Goal: Information Seeking & Learning: Learn about a topic

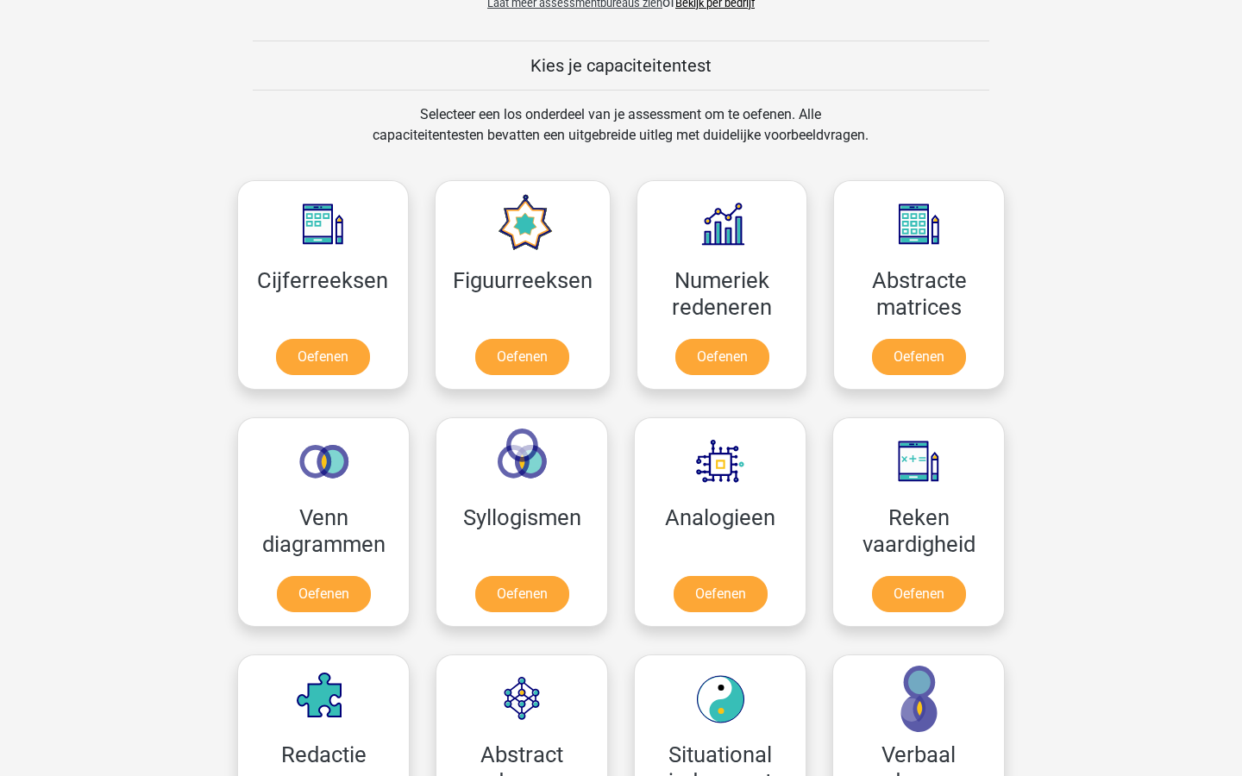
scroll to position [643, 0]
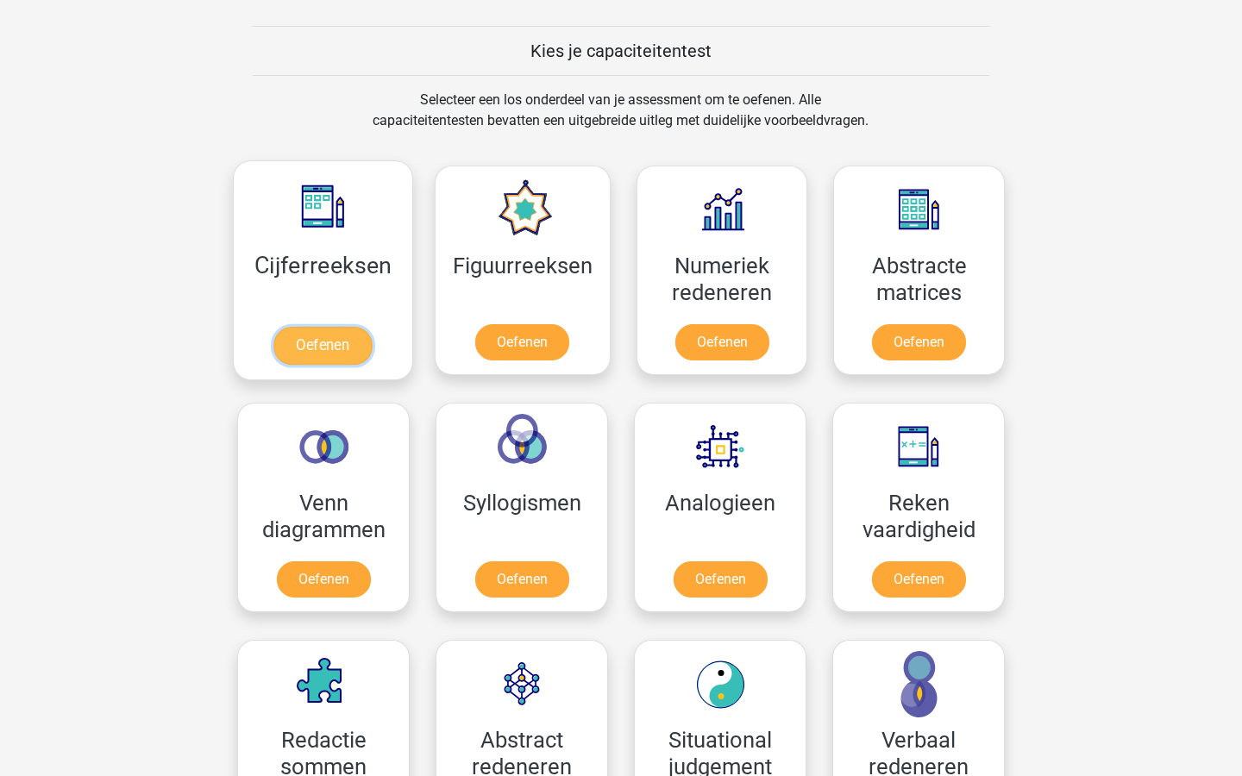
click at [347, 345] on link "Oefenen" at bounding box center [322, 346] width 98 height 38
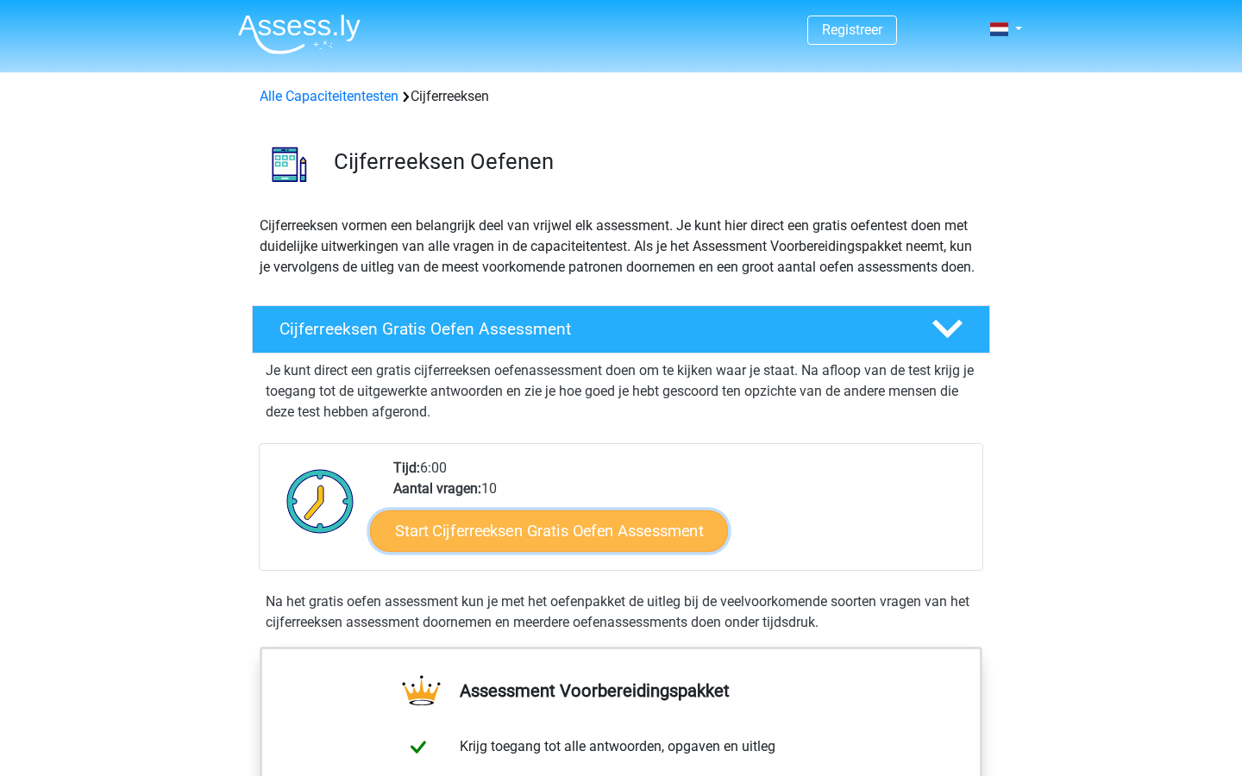
click at [651, 551] on link "Start Cijferreeksen Gratis Oefen Assessment" at bounding box center [549, 530] width 358 height 41
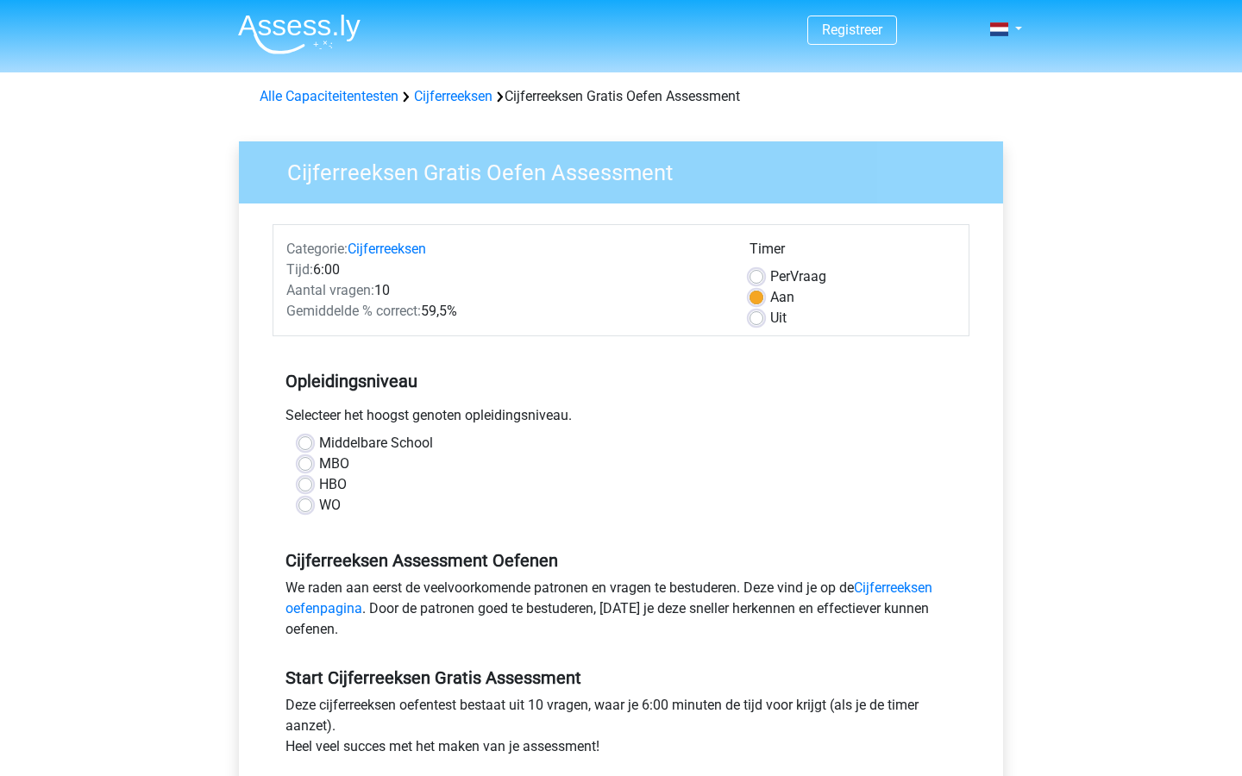
click at [319, 510] on label "WO" at bounding box center [330, 505] width 22 height 21
click at [310, 510] on input "WO" at bounding box center [305, 503] width 14 height 17
radio input "true"
click at [330, 492] on label "HBO" at bounding box center [333, 484] width 28 height 21
click at [312, 492] on input "HBO" at bounding box center [305, 482] width 14 height 17
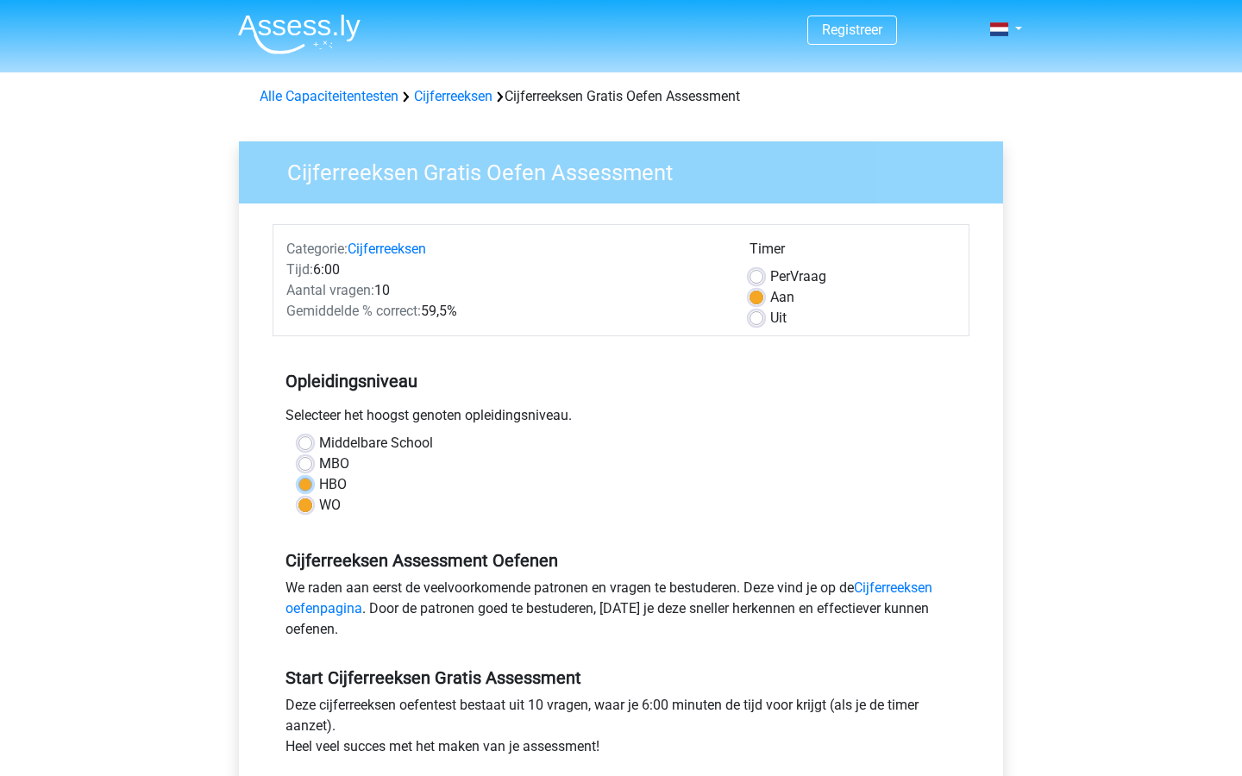
radio input "true"
click at [319, 504] on label "WO" at bounding box center [330, 505] width 22 height 21
click at [307, 504] on input "WO" at bounding box center [305, 503] width 14 height 17
radio input "true"
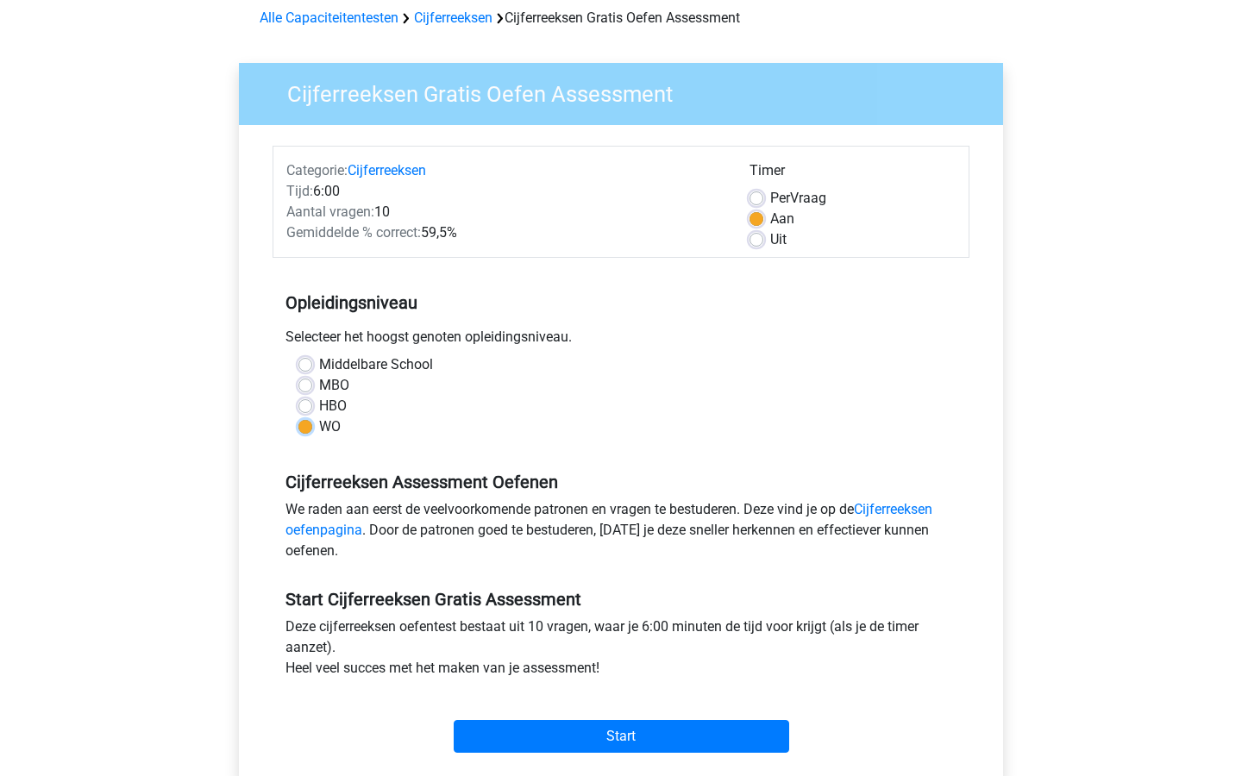
scroll to position [131, 0]
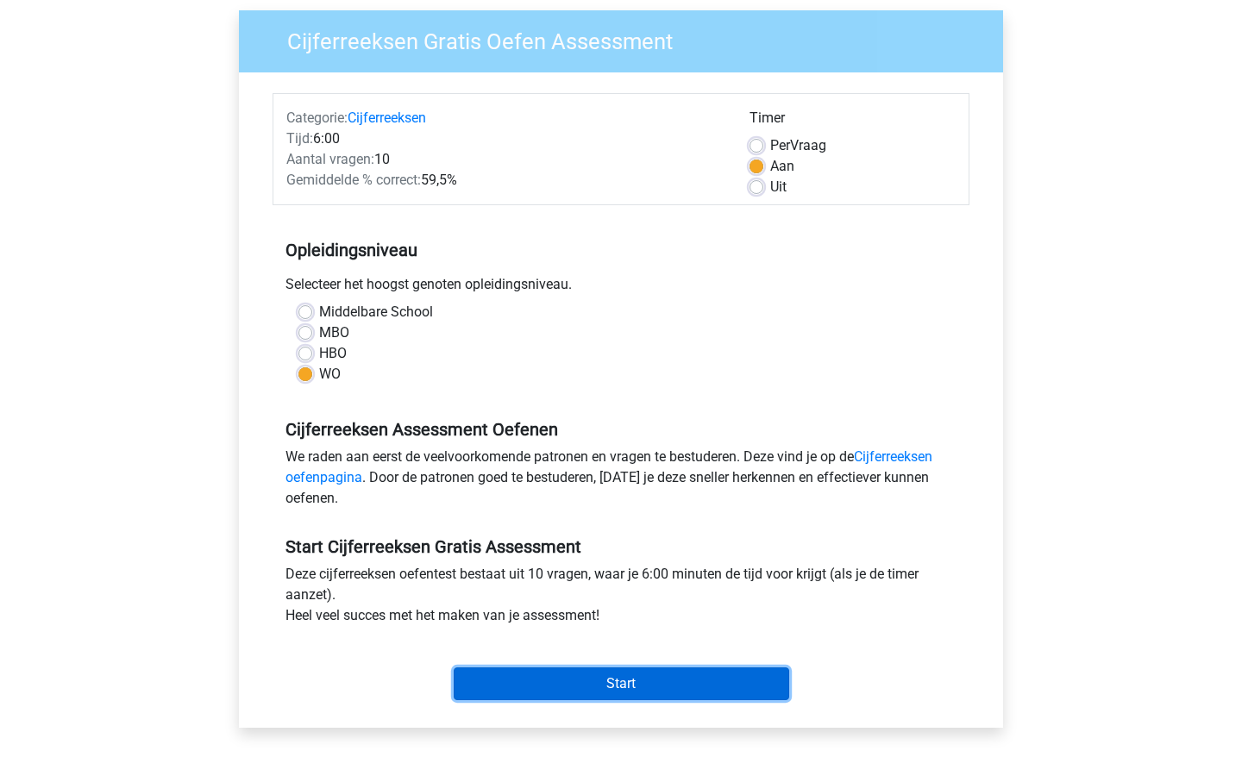
click at [606, 690] on input "Start" at bounding box center [621, 684] width 335 height 33
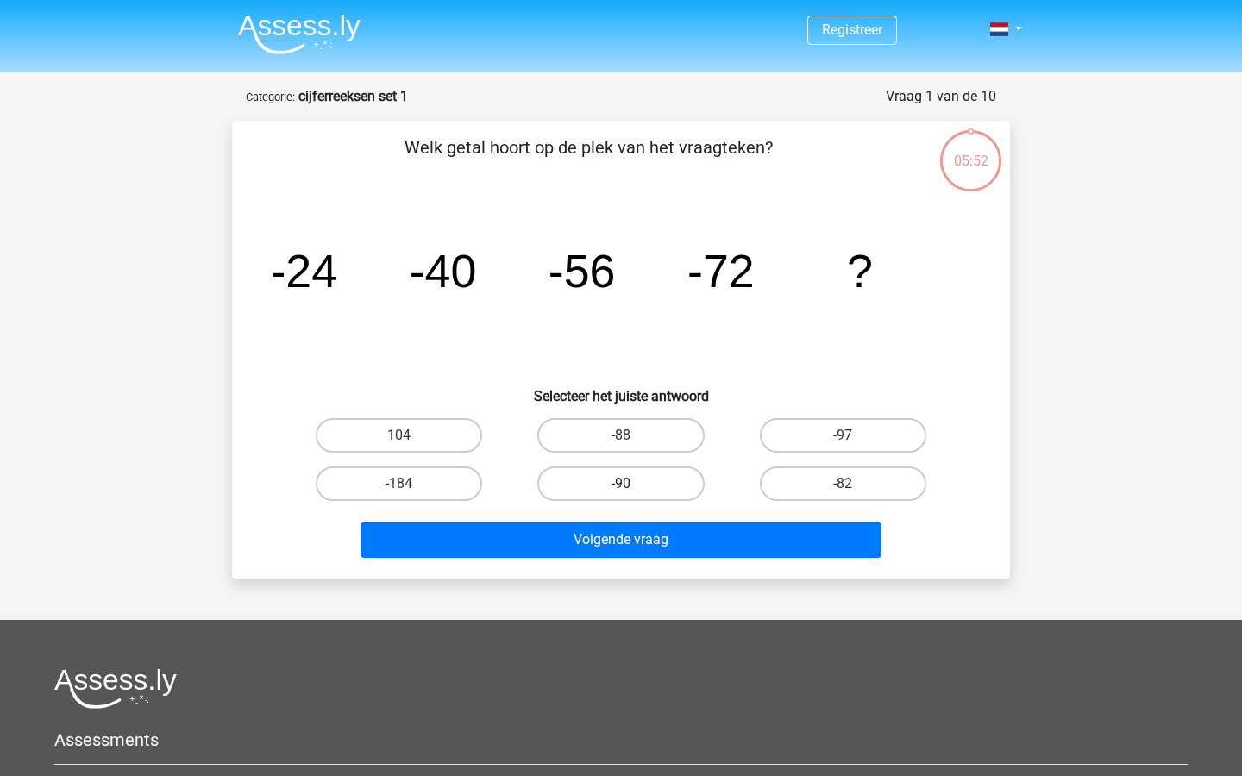
click at [661, 477] on label "-90" at bounding box center [620, 484] width 166 height 34
click at [632, 484] on input "-90" at bounding box center [626, 489] width 11 height 11
radio input "true"
click at [660, 559] on div "Volgende vraag" at bounding box center [621, 543] width 666 height 43
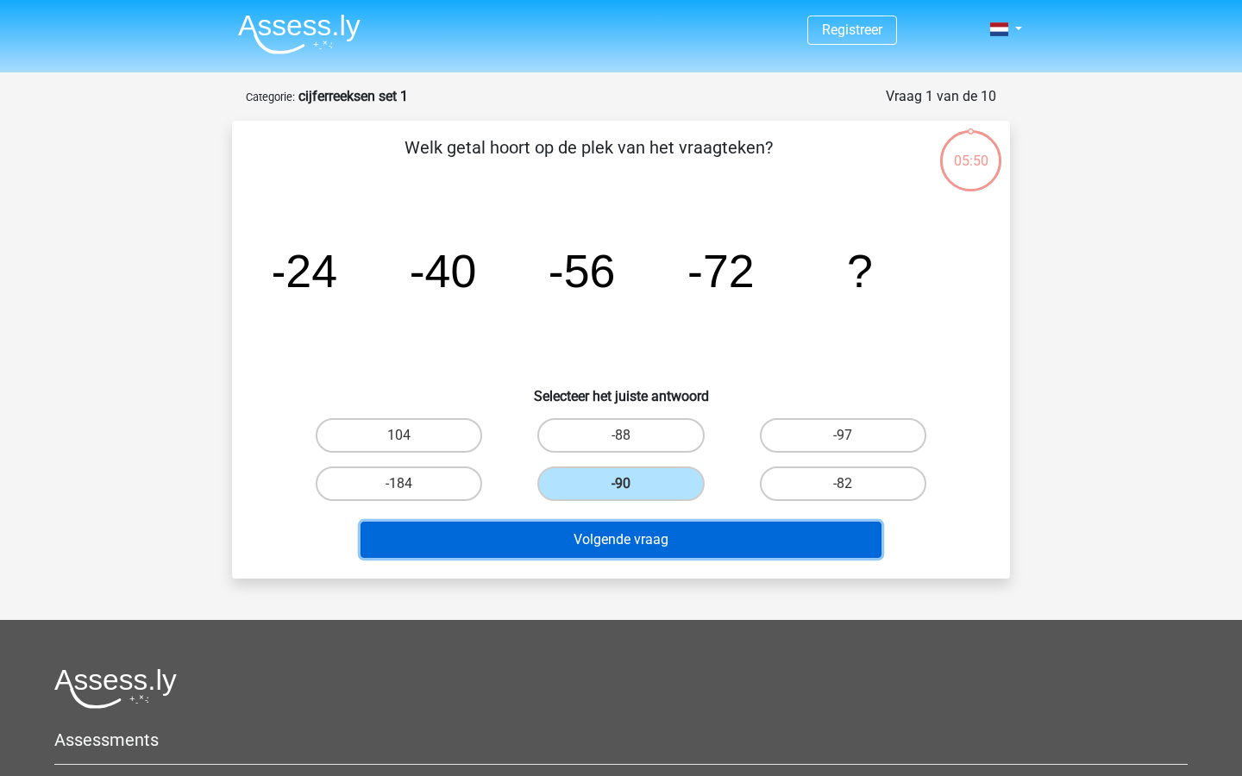
click at [654, 555] on button "Volgende vraag" at bounding box center [622, 540] width 522 height 36
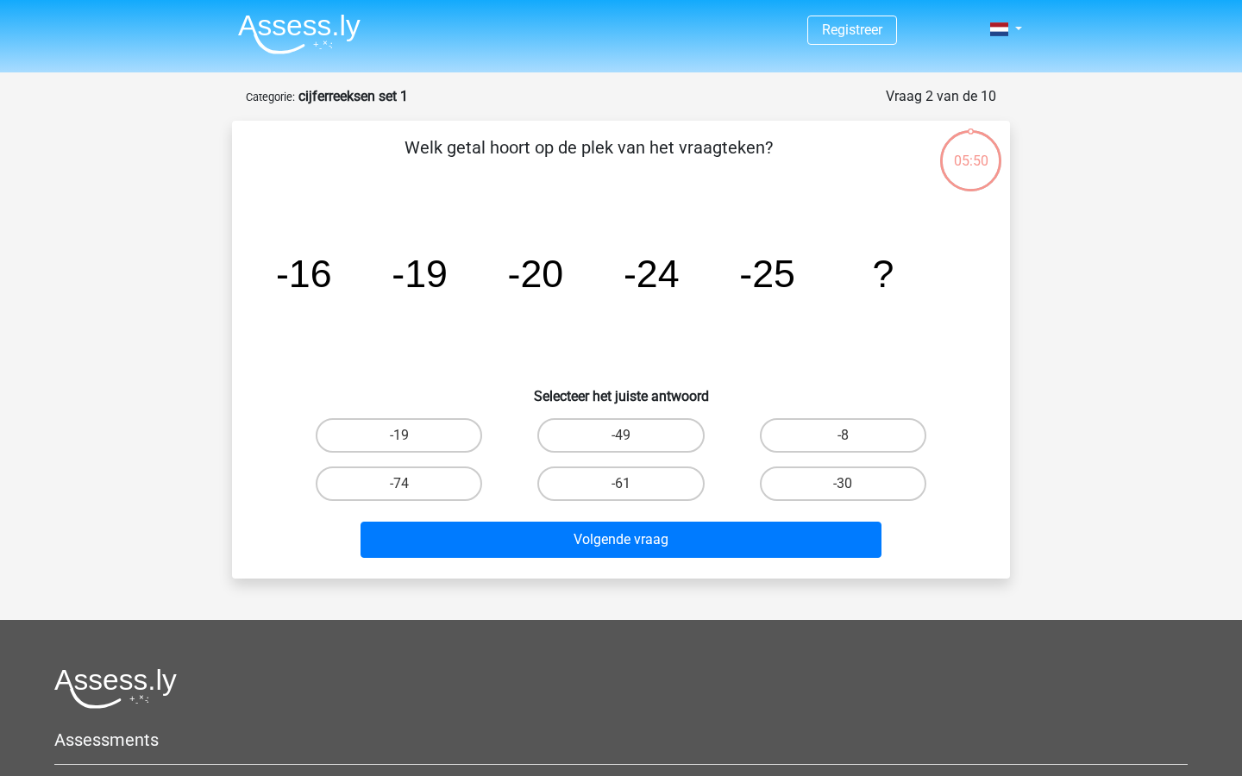
scroll to position [86, 0]
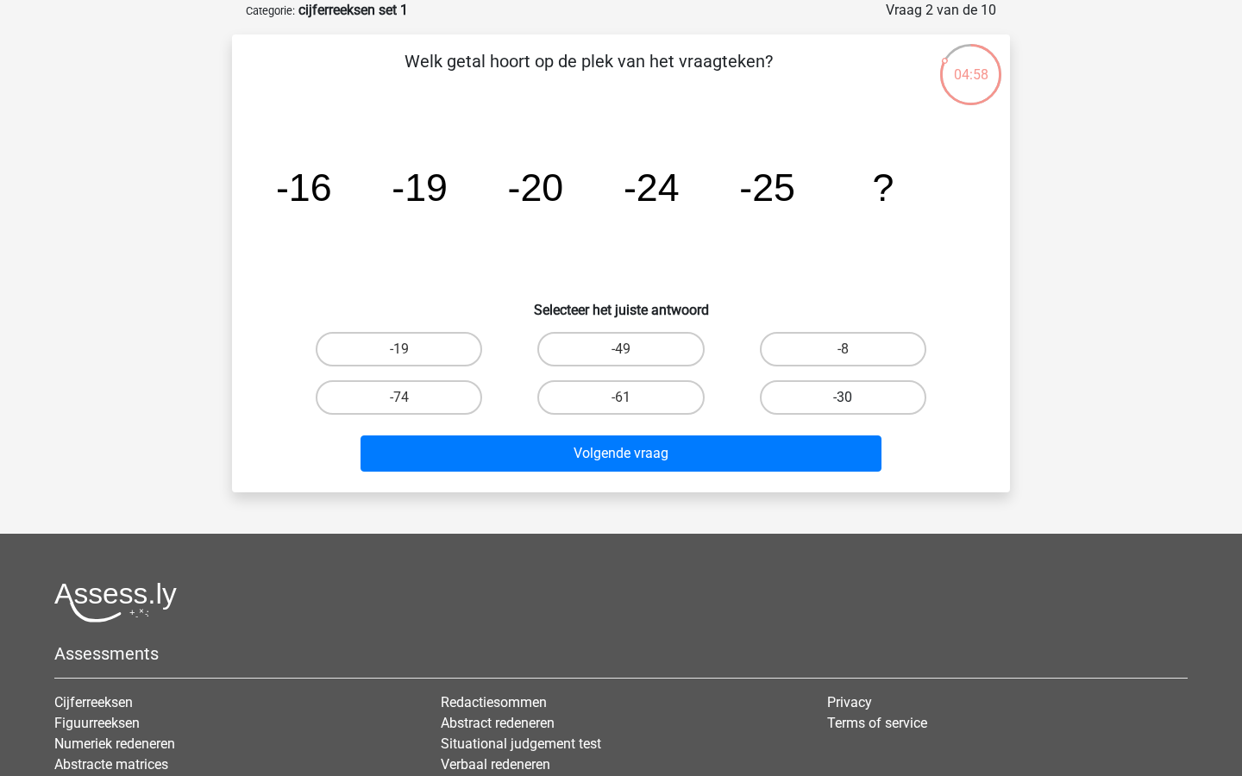
click at [793, 400] on label "-30" at bounding box center [843, 397] width 166 height 34
click at [843, 400] on input "-30" at bounding box center [848, 403] width 11 height 11
radio input "true"
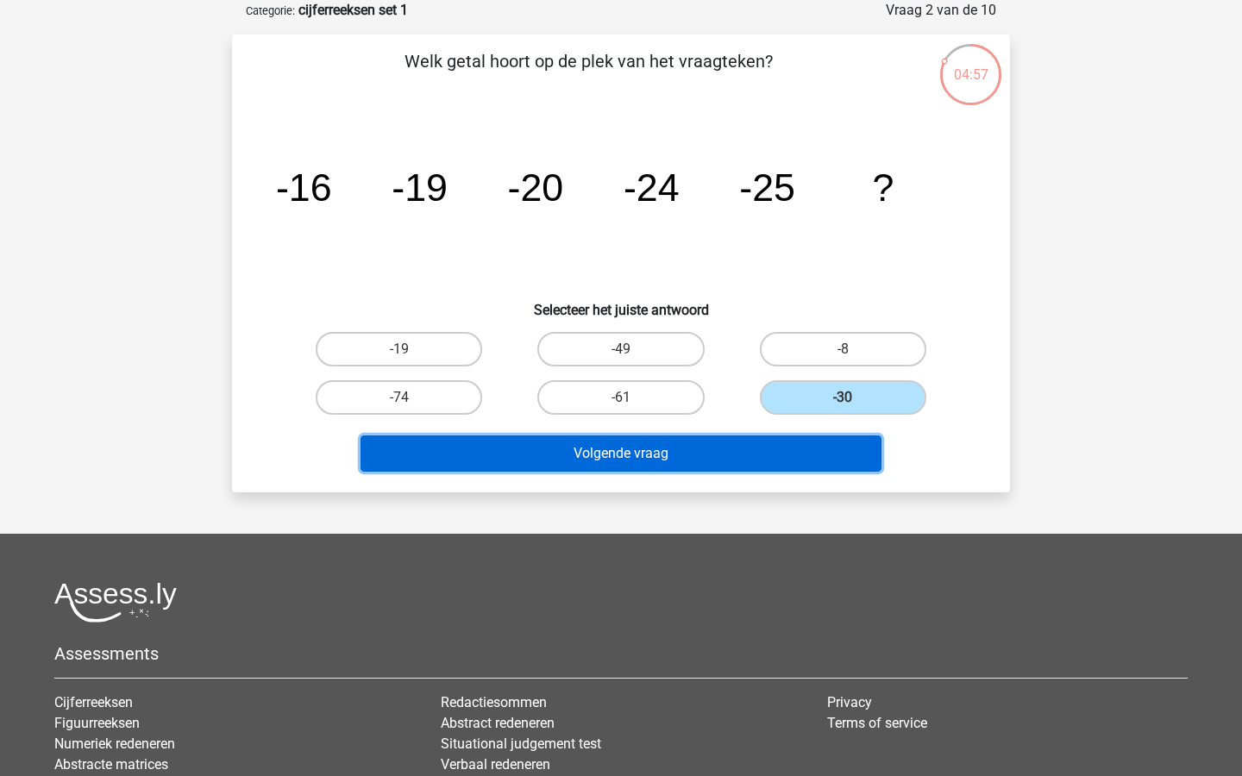
click at [734, 460] on button "Volgende vraag" at bounding box center [622, 454] width 522 height 36
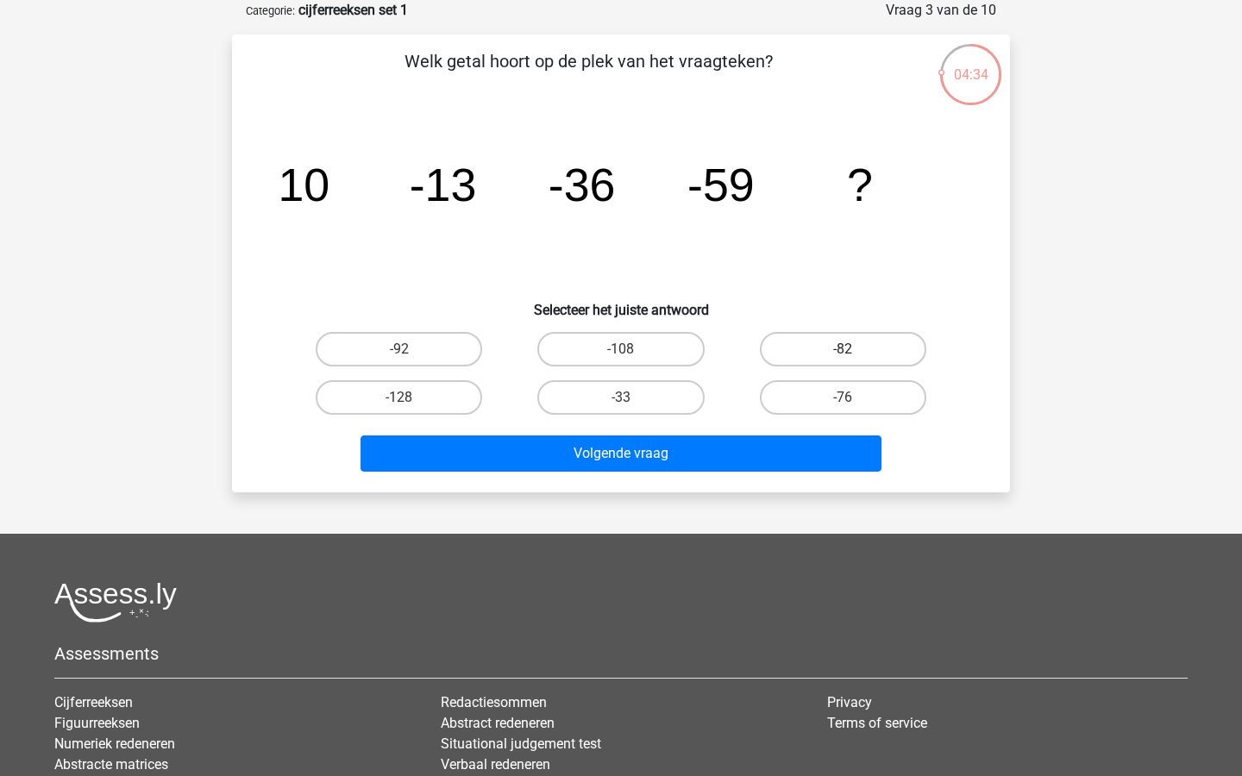
click at [821, 353] on label "-82" at bounding box center [843, 349] width 166 height 34
click at [843, 353] on input "-82" at bounding box center [848, 354] width 11 height 11
radio input "true"
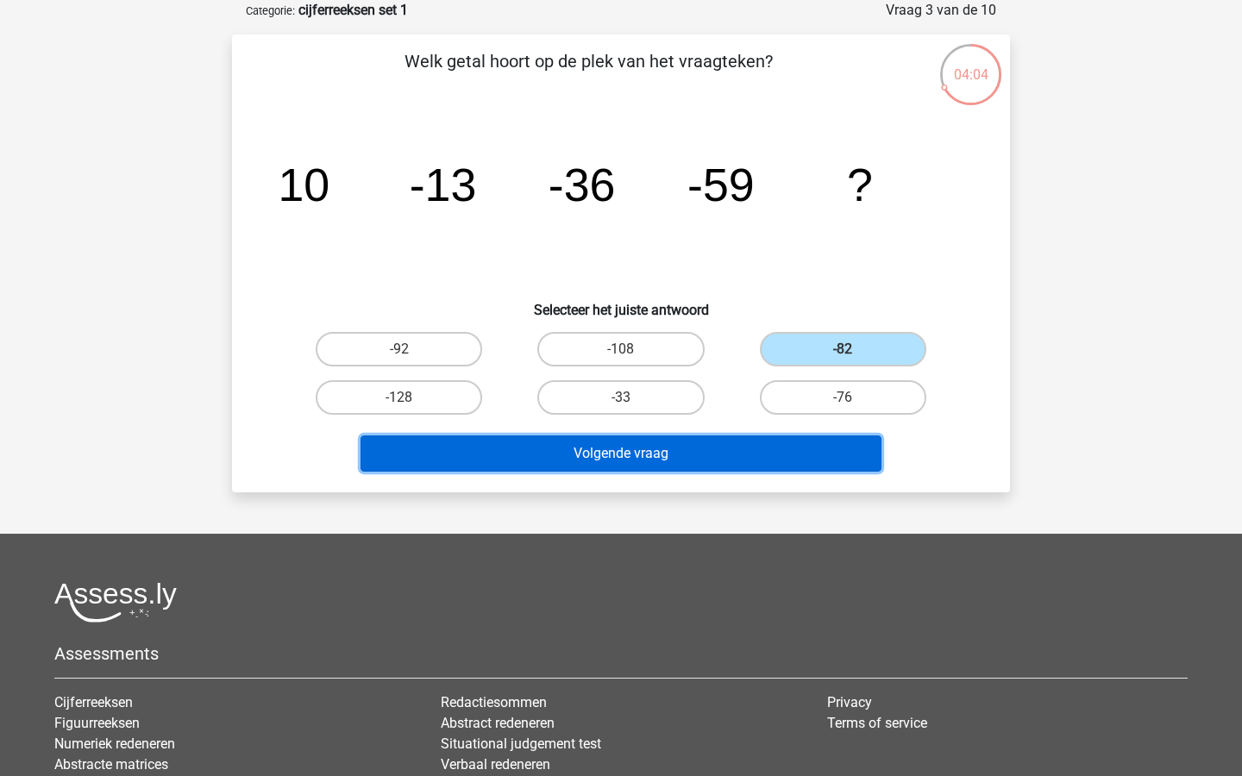
click at [742, 443] on button "Volgende vraag" at bounding box center [622, 454] width 522 height 36
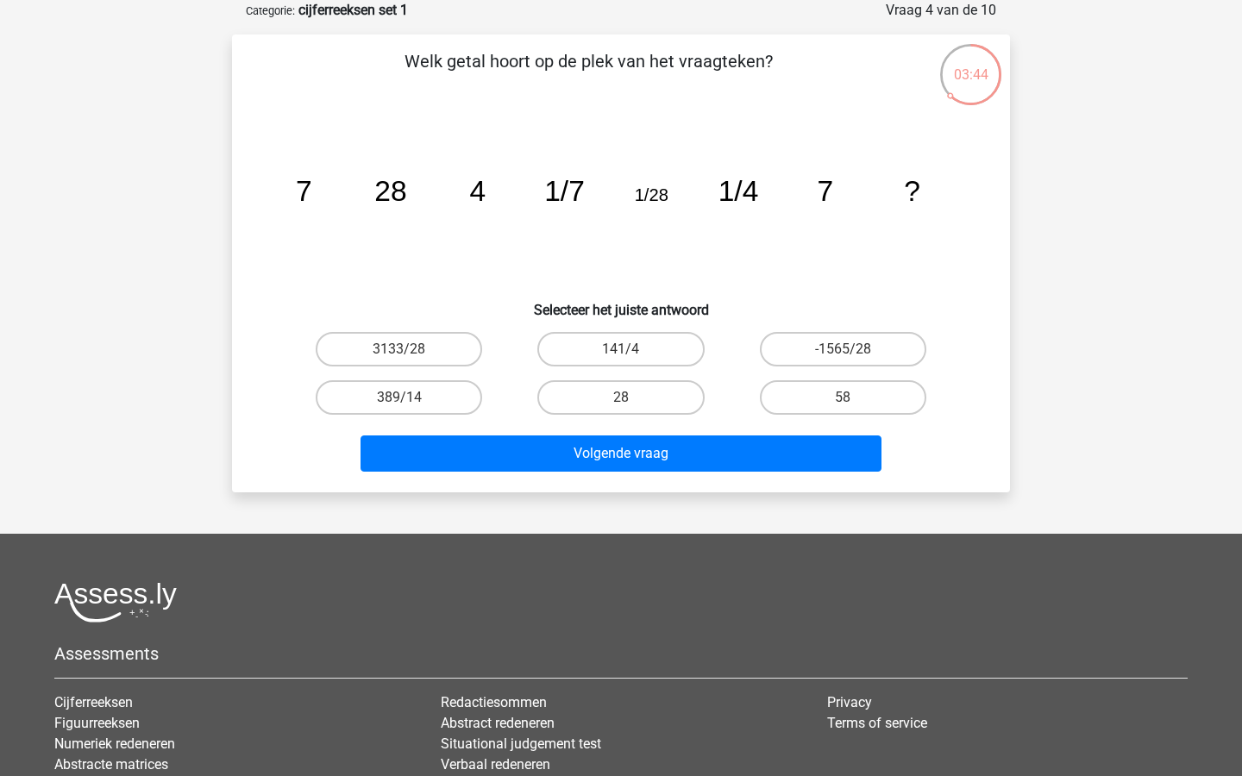
click at [757, 186] on tspan "1/4" at bounding box center [738, 191] width 41 height 32
click at [598, 160] on icon "image/svg+xml 7 28 4 1/7 1/28 1/4 7 ?" at bounding box center [620, 201] width 695 height 174
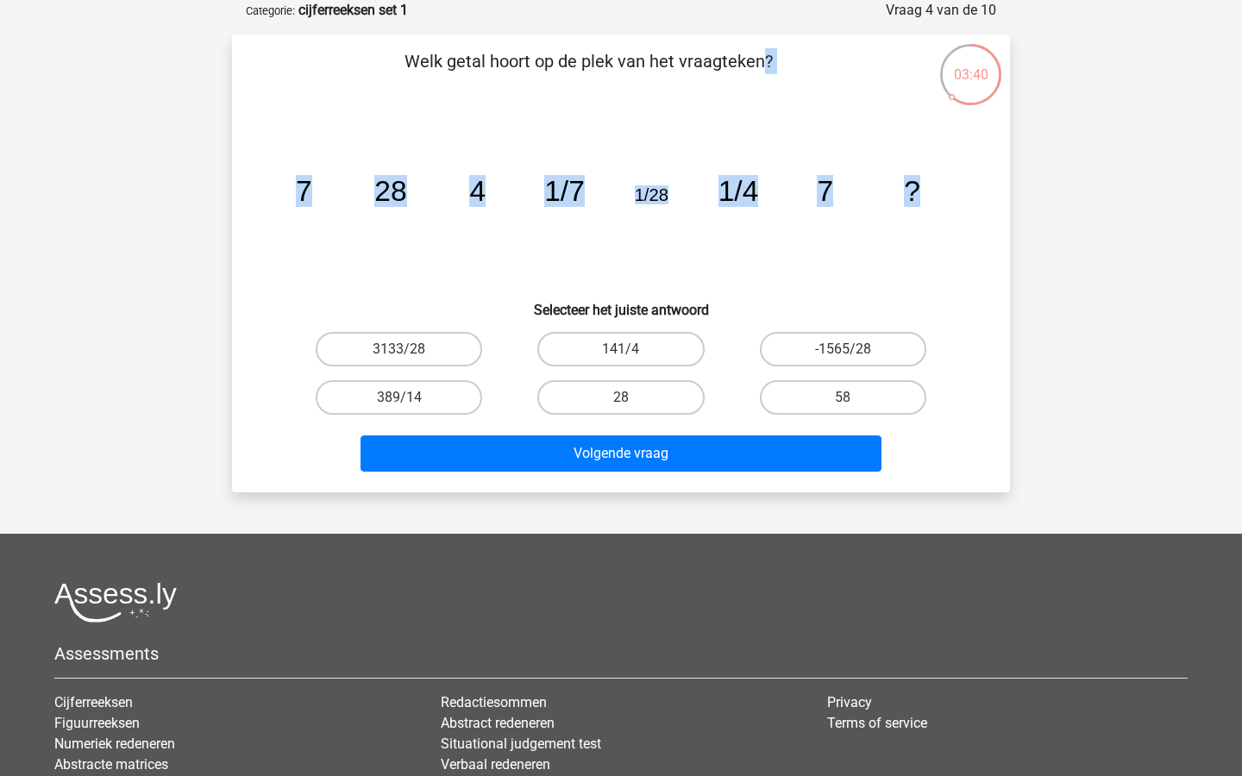
drag, startPoint x: 407, startPoint y: 66, endPoint x: 944, endPoint y: 233, distance: 561.9
click at [944, 233] on div "Welk getal hoort op de plek van het vraagteken? image/svg+xml 7 28 4 1/7 1/28 1…" at bounding box center [621, 263] width 764 height 430
copy div "Welk getal hoort op de plek van het vraagteken? image/svg+xml 7 28 4 1/7 1/28 1…"
click at [740, 242] on icon "image/svg+xml 7 28 4 1/7 1/28 1/4 7 ?" at bounding box center [620, 201] width 695 height 174
click at [649, 403] on label "28" at bounding box center [620, 397] width 166 height 34
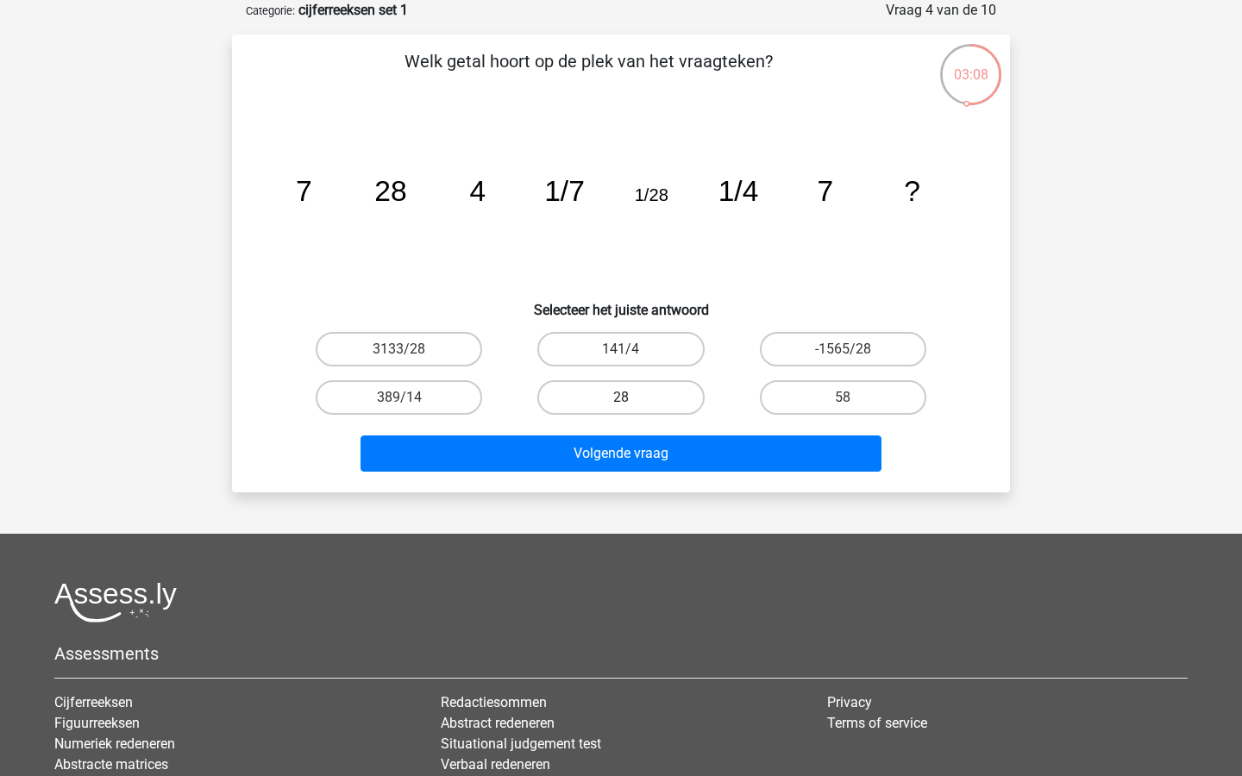
click at [632, 403] on input "28" at bounding box center [626, 403] width 11 height 11
radio input "true"
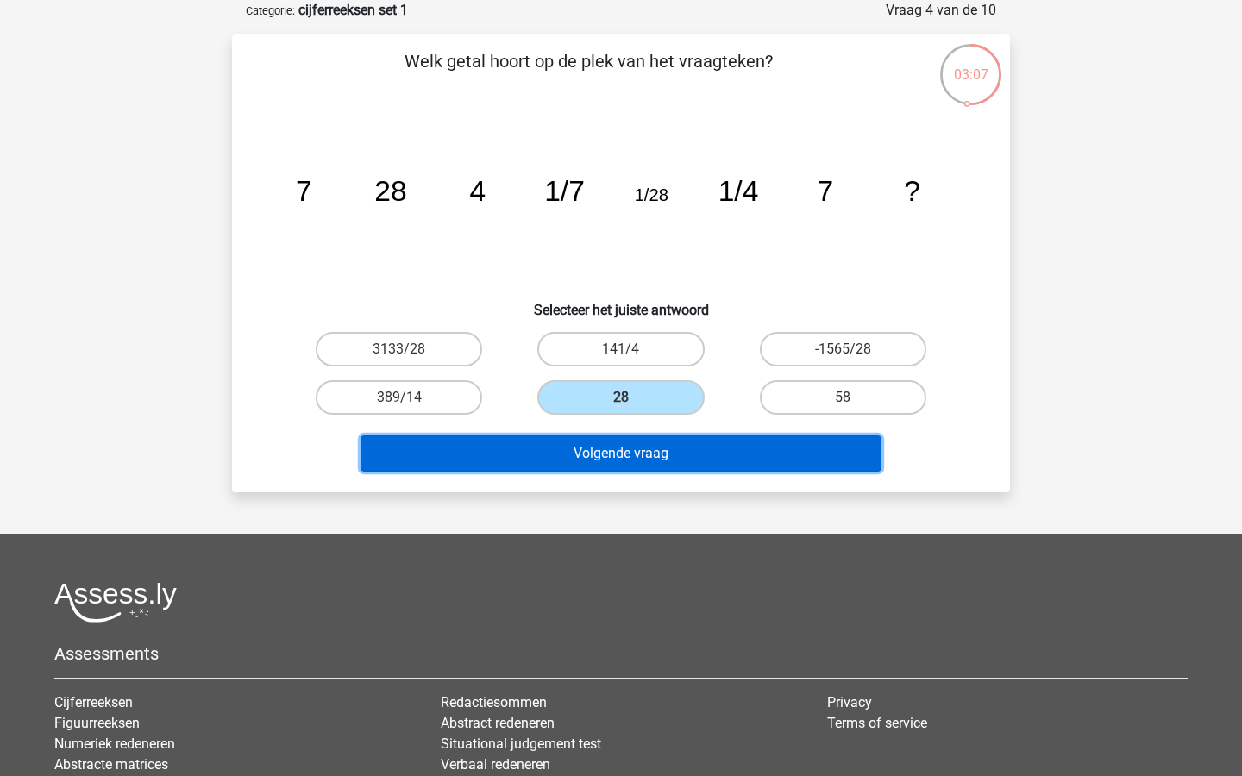
click at [648, 461] on button "Volgende vraag" at bounding box center [622, 454] width 522 height 36
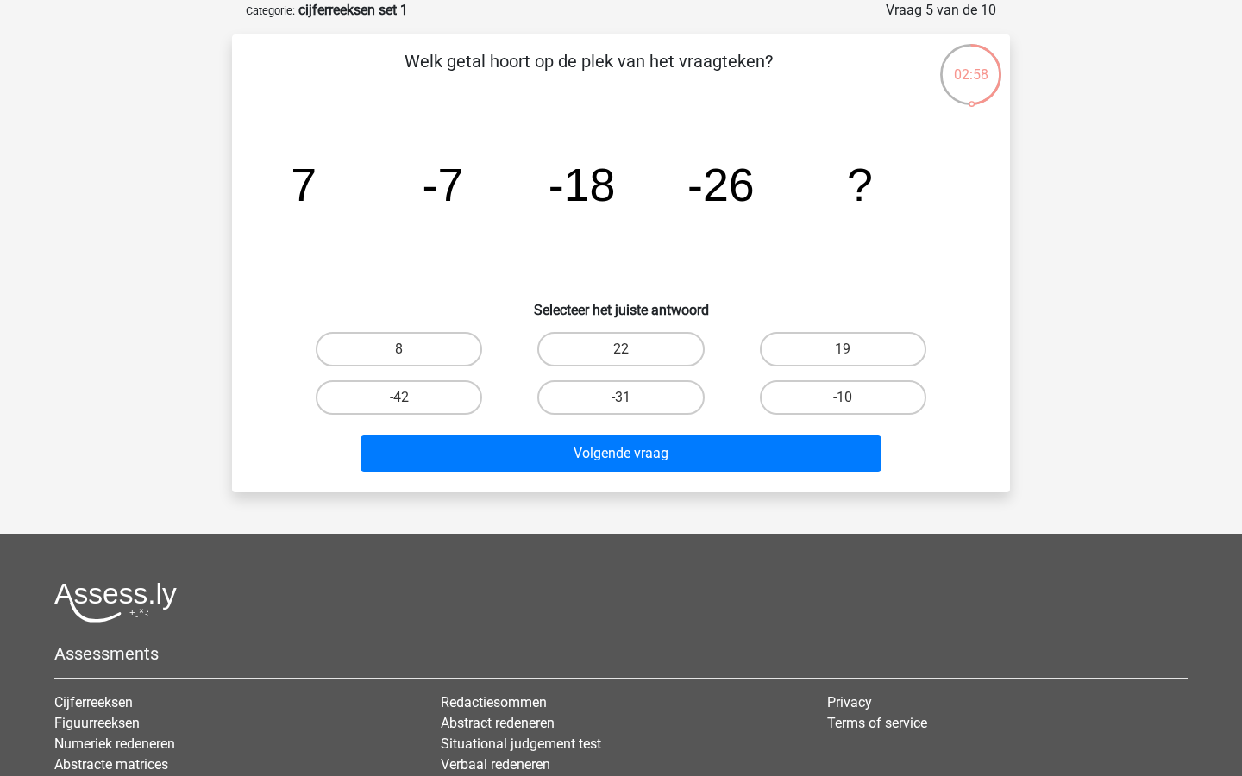
click at [520, 198] on icon "image/svg+xml 7 -7 -18 -26 ?" at bounding box center [620, 201] width 695 height 174
click at [441, 161] on tspan "-7" at bounding box center [443, 185] width 41 height 52
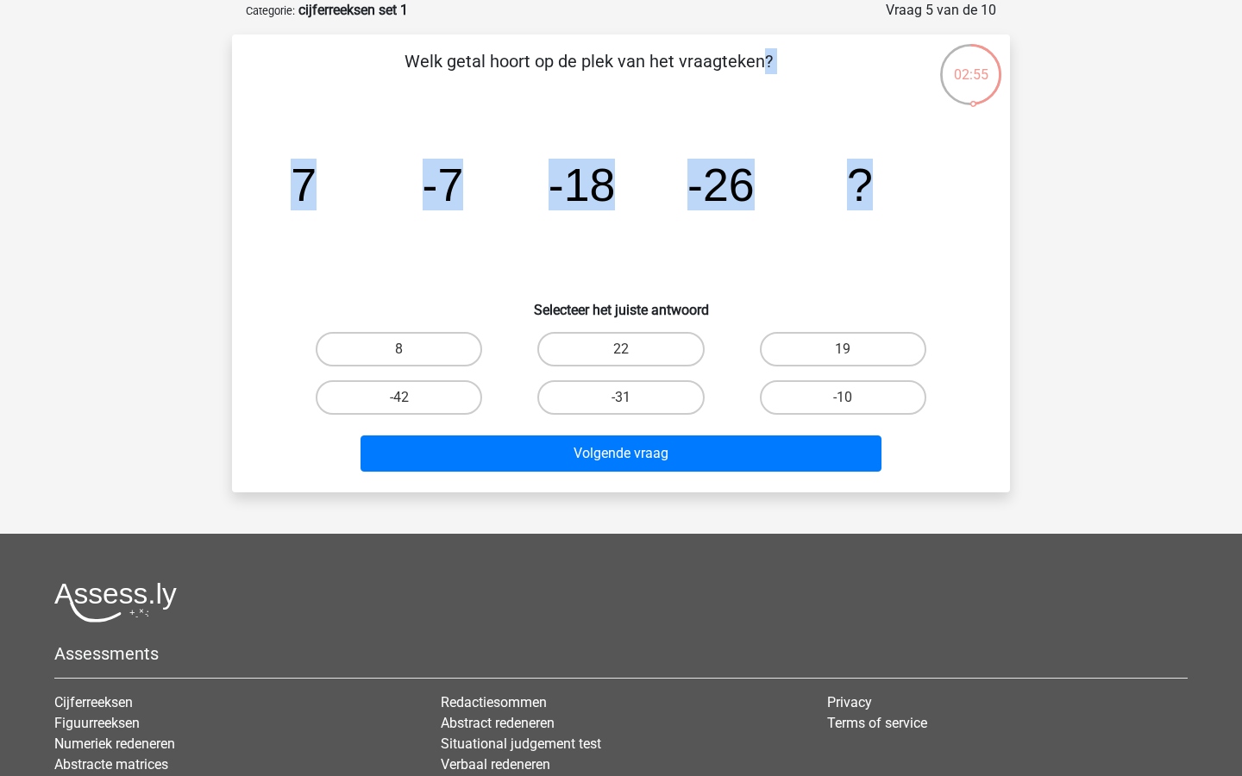
drag, startPoint x: 411, startPoint y: 60, endPoint x: 885, endPoint y: 186, distance: 491.0
click at [885, 186] on div "Welk getal hoort op de plek van het vraagteken? image/svg+xml 7 -7 -18 -26 ? Se…" at bounding box center [621, 263] width 764 height 430
copy div "Welk getal hoort op de plek van het vraagteken? image/svg+xml 7 -7 -18 -26 ?"
click at [452, 261] on icon "image/svg+xml 7 -7 -18 -26 ?" at bounding box center [620, 201] width 695 height 174
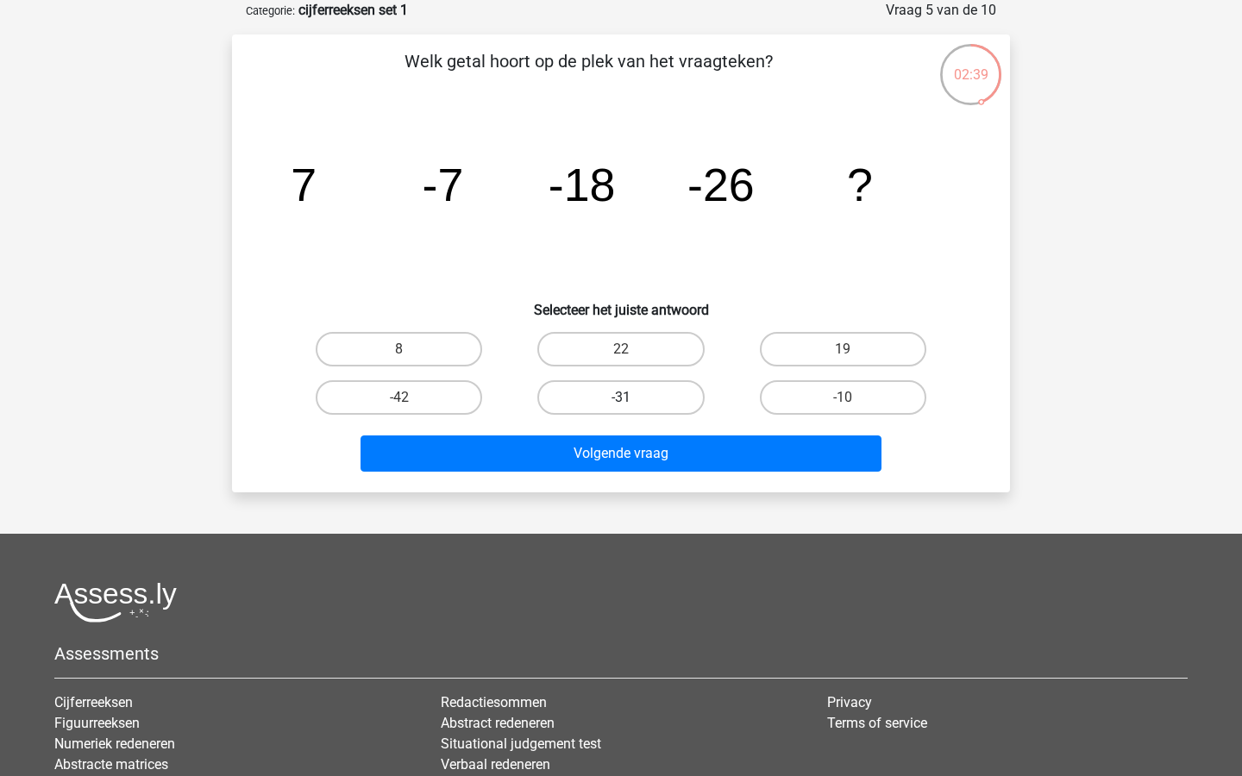
click at [597, 397] on label "-31" at bounding box center [620, 397] width 166 height 34
click at [621, 398] on input "-31" at bounding box center [626, 403] width 11 height 11
radio input "true"
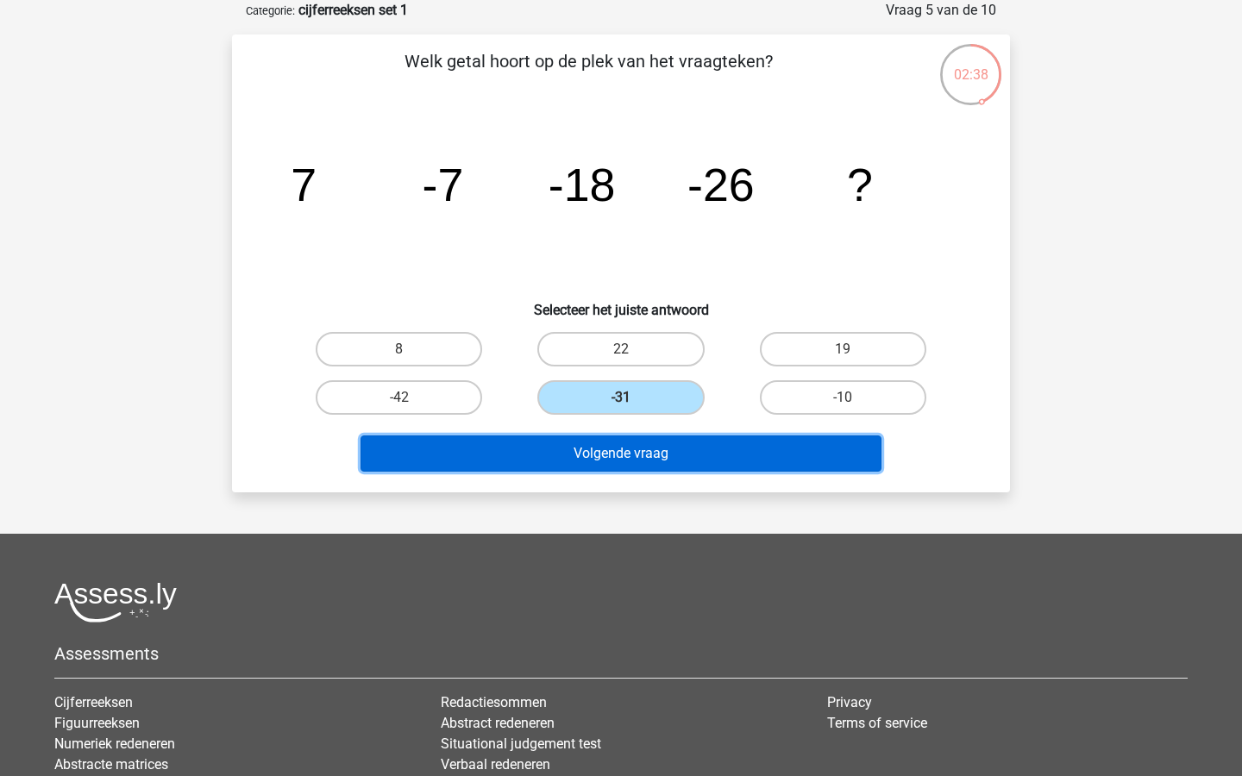
click at [606, 452] on button "Volgende vraag" at bounding box center [622, 454] width 522 height 36
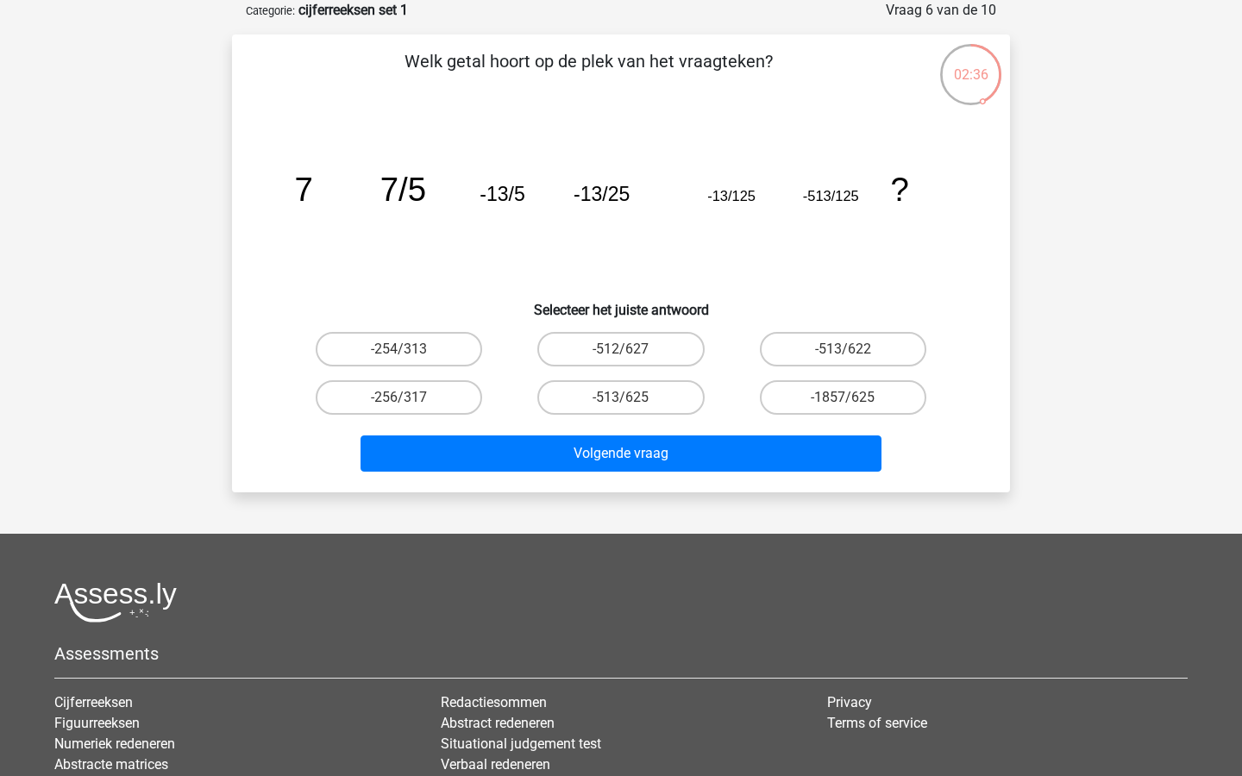
click at [576, 198] on tspan "-13/25" at bounding box center [602, 194] width 56 height 22
click at [504, 184] on tspan "-13/5" at bounding box center [502, 194] width 45 height 22
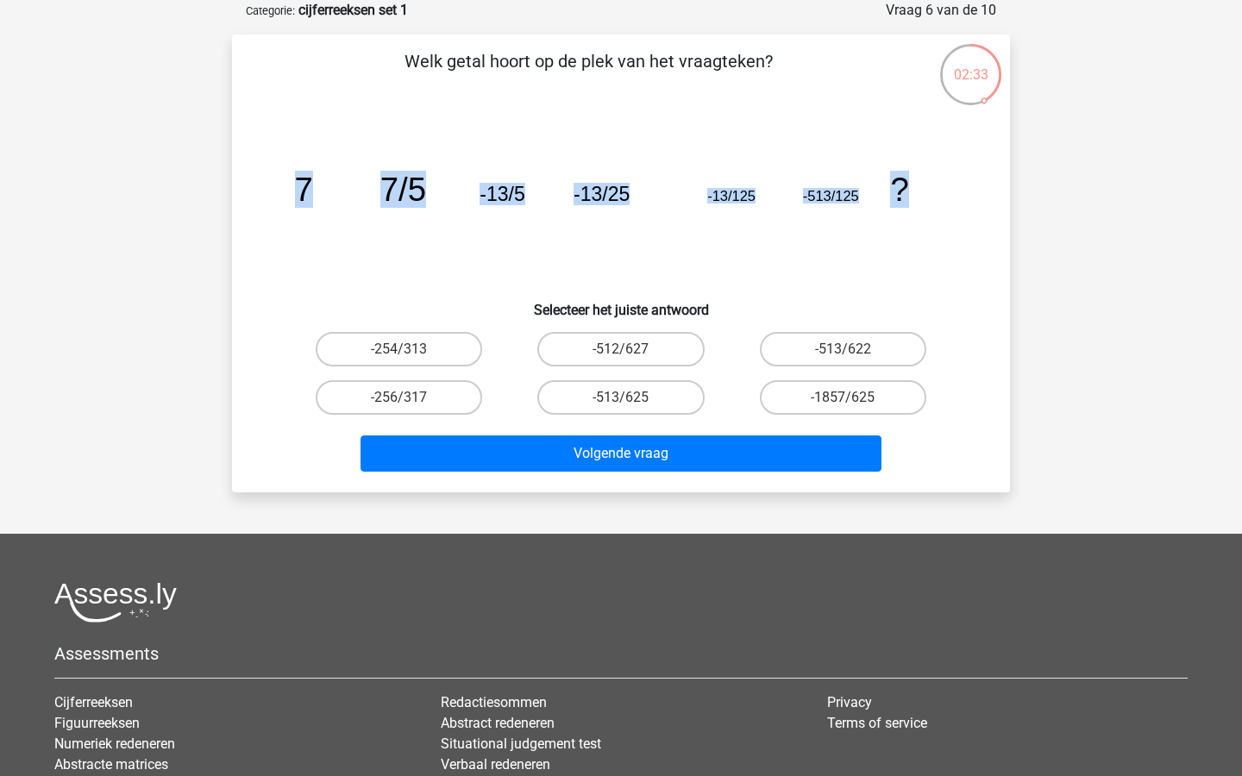
drag, startPoint x: 299, startPoint y: 192, endPoint x: 973, endPoint y: 227, distance: 674.5
click at [973, 227] on div "image/svg+xml 7 7/5 -13/5 -13/25 -13/125 -513/125 ?" at bounding box center [621, 201] width 723 height 174
copy g "7 7/5 -13/5 -13/25 -13/125 -513/125 ?"
click at [536, 130] on icon "image/svg+xml 7 7/5 -13/5 -13/25 -13/125 -513/125 ?" at bounding box center [620, 201] width 695 height 174
drag, startPoint x: 342, startPoint y: 328, endPoint x: 885, endPoint y: 404, distance: 548.7
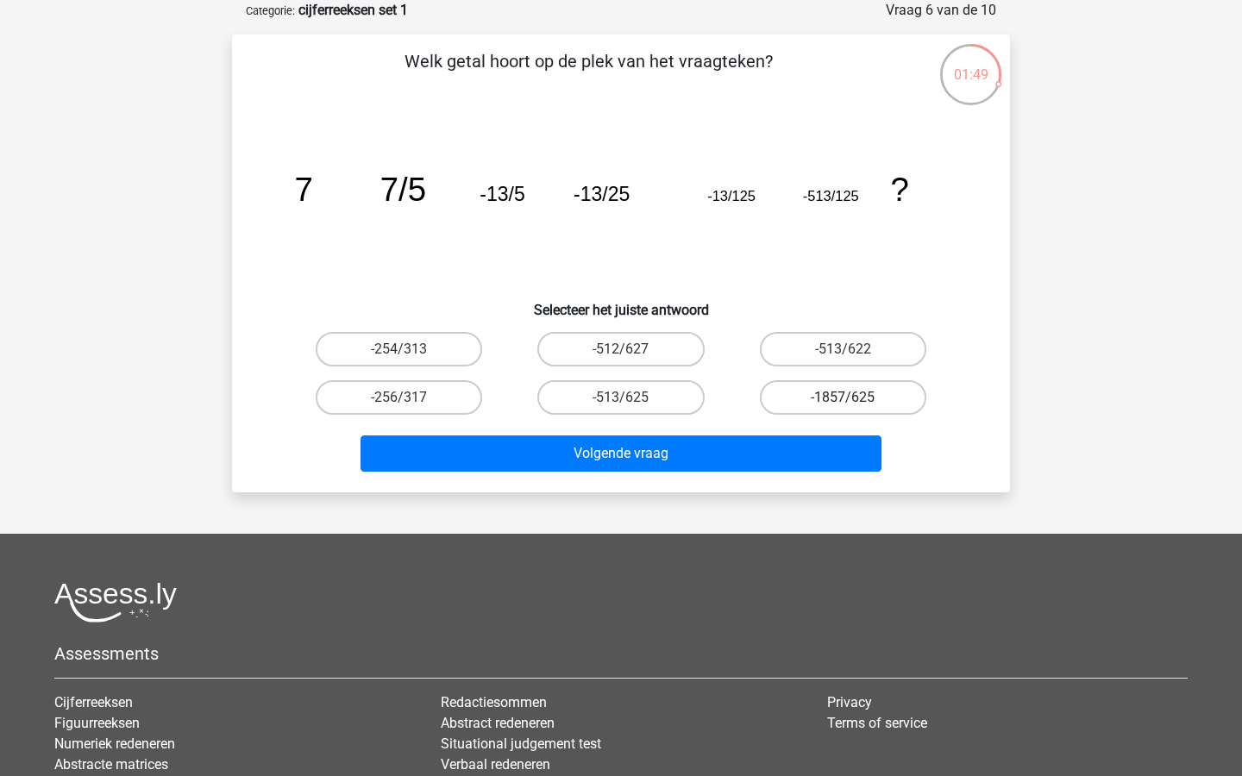
click at [885, 404] on div "-254/313 -512/627 -513/622 -256/317 -513/625" at bounding box center [621, 373] width 666 height 97
click at [645, 361] on label "-512/627" at bounding box center [620, 349] width 166 height 34
click at [632, 361] on input "-512/627" at bounding box center [626, 354] width 11 height 11
radio input "true"
drag, startPoint x: 555, startPoint y: 339, endPoint x: 512, endPoint y: 335, distance: 43.3
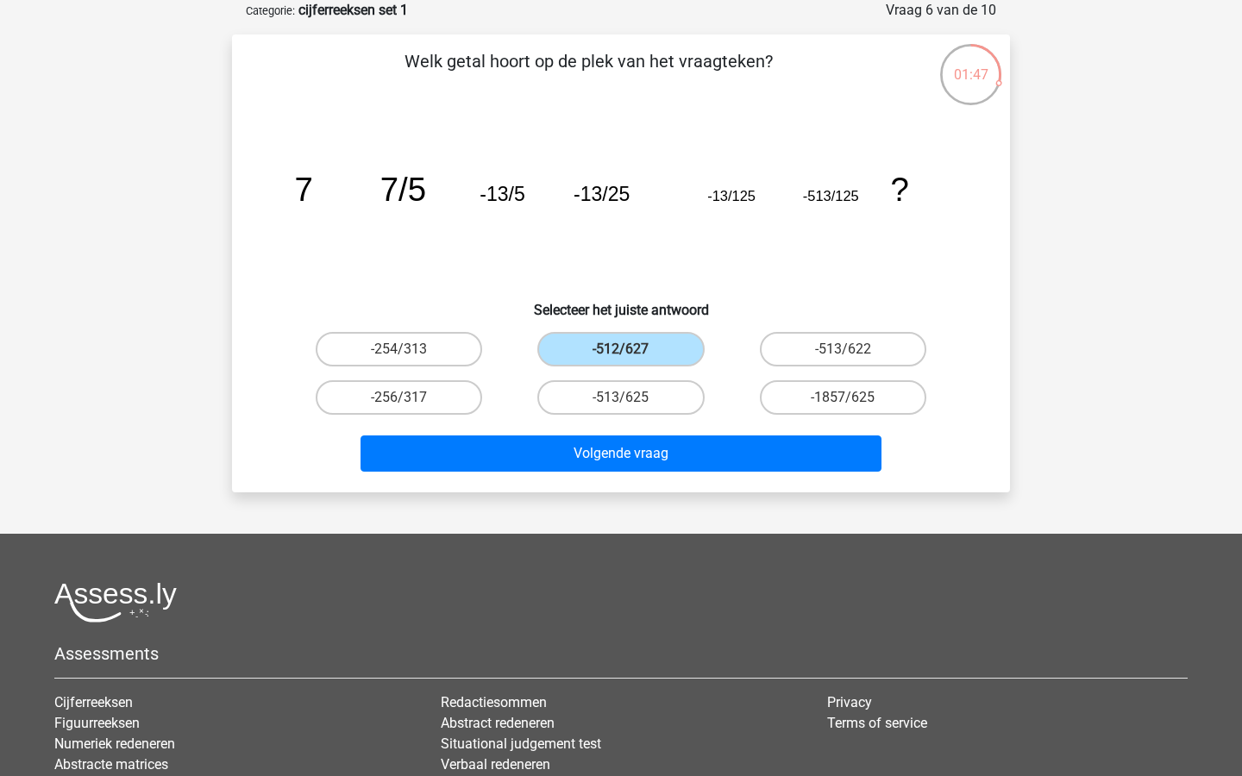
click at [512, 335] on div "-512/627" at bounding box center [621, 349] width 222 height 48
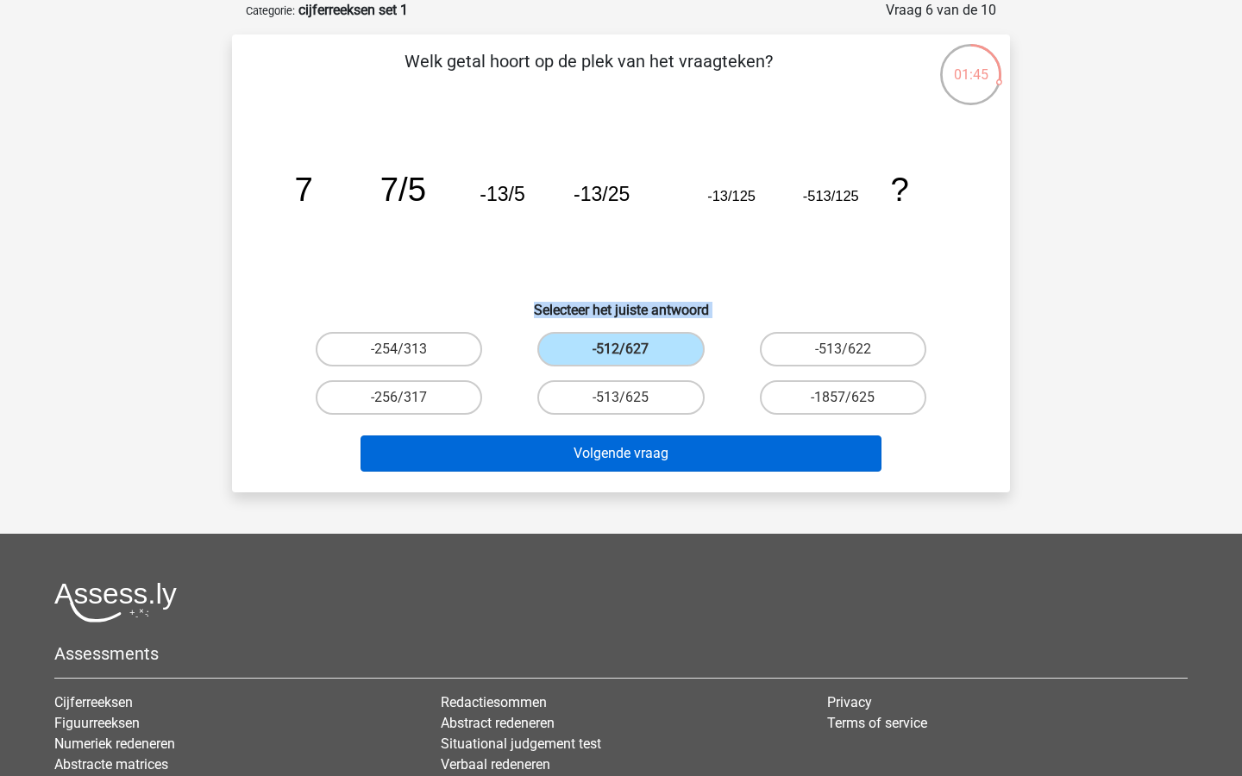
drag, startPoint x: 335, startPoint y: 306, endPoint x: 783, endPoint y: 435, distance: 465.7
click at [783, 435] on div "Welk getal hoort op de plek van het vraagteken? image/svg+xml 7 7/5 -13/5 -13/2…" at bounding box center [621, 263] width 764 height 430
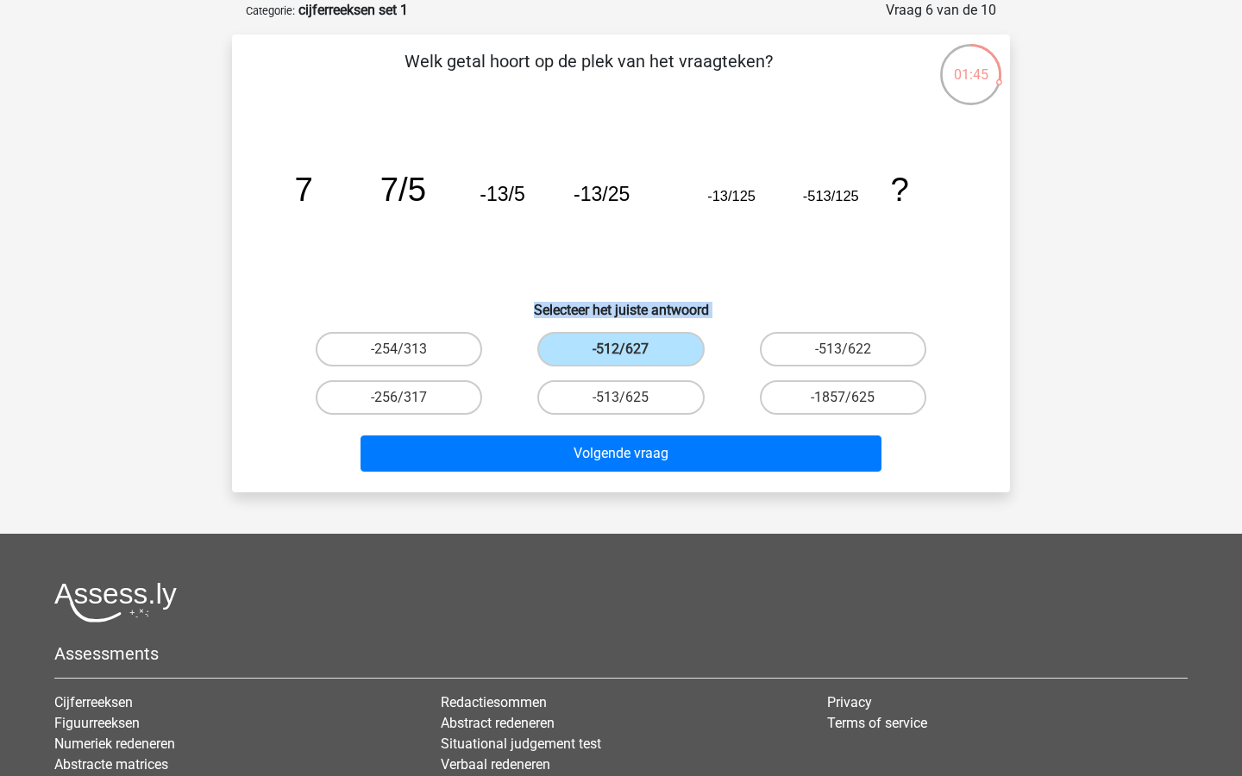
click at [948, 395] on div "-1857/625" at bounding box center [843, 397] width 222 height 48
drag, startPoint x: 944, startPoint y: 401, endPoint x: 293, endPoint y: 331, distance: 654.0
click at [487, 365] on div "-254/313 -512/627 -513/622 -256/317 -513/625" at bounding box center [621, 373] width 666 height 97
drag, startPoint x: 329, startPoint y: 330, endPoint x: 402, endPoint y: 358, distance: 77.5
click at [402, 358] on div "-254/313" at bounding box center [399, 349] width 208 height 34
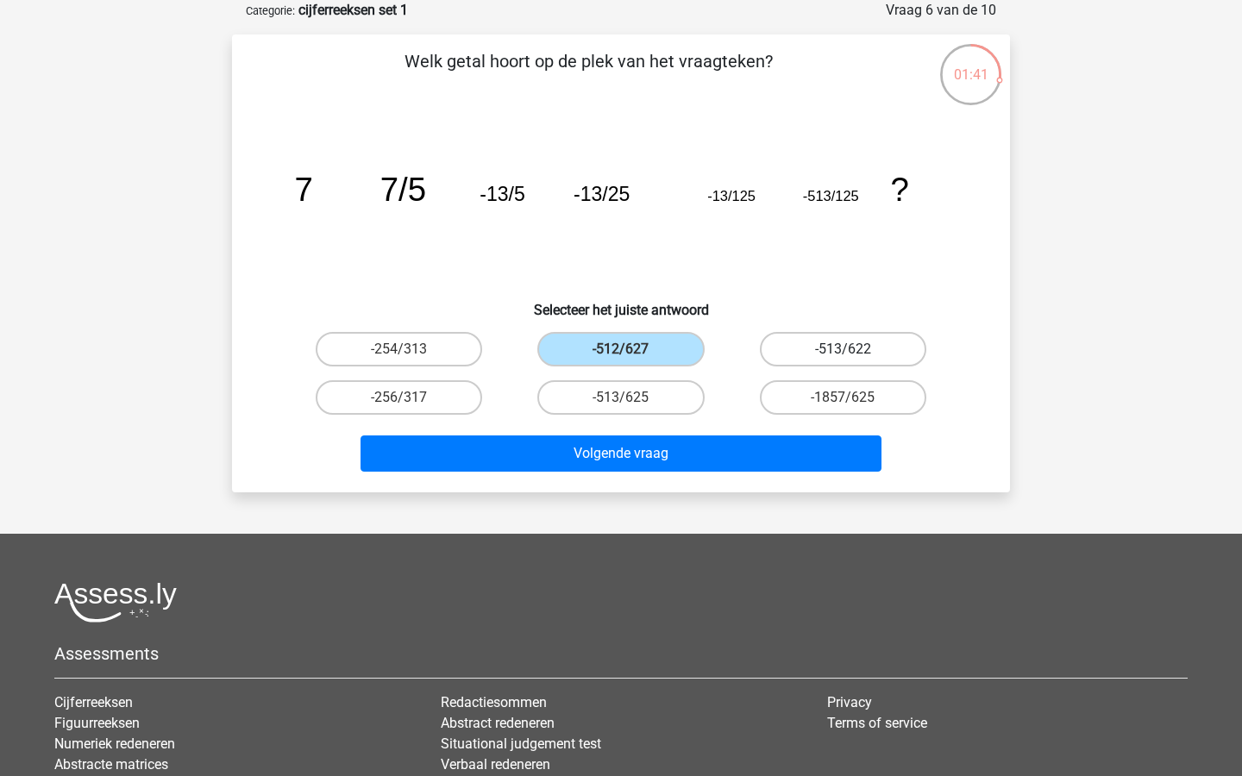
drag, startPoint x: 390, startPoint y: 353, endPoint x: 765, endPoint y: 339, distance: 375.4
click at [765, 339] on div "-254/313 -512/627 -513/622 -256/317 -513/625" at bounding box center [621, 373] width 666 height 97
click at [606, 400] on label "-513/625" at bounding box center [620, 397] width 166 height 34
click at [621, 400] on input "-513/625" at bounding box center [626, 403] width 11 height 11
radio input "true"
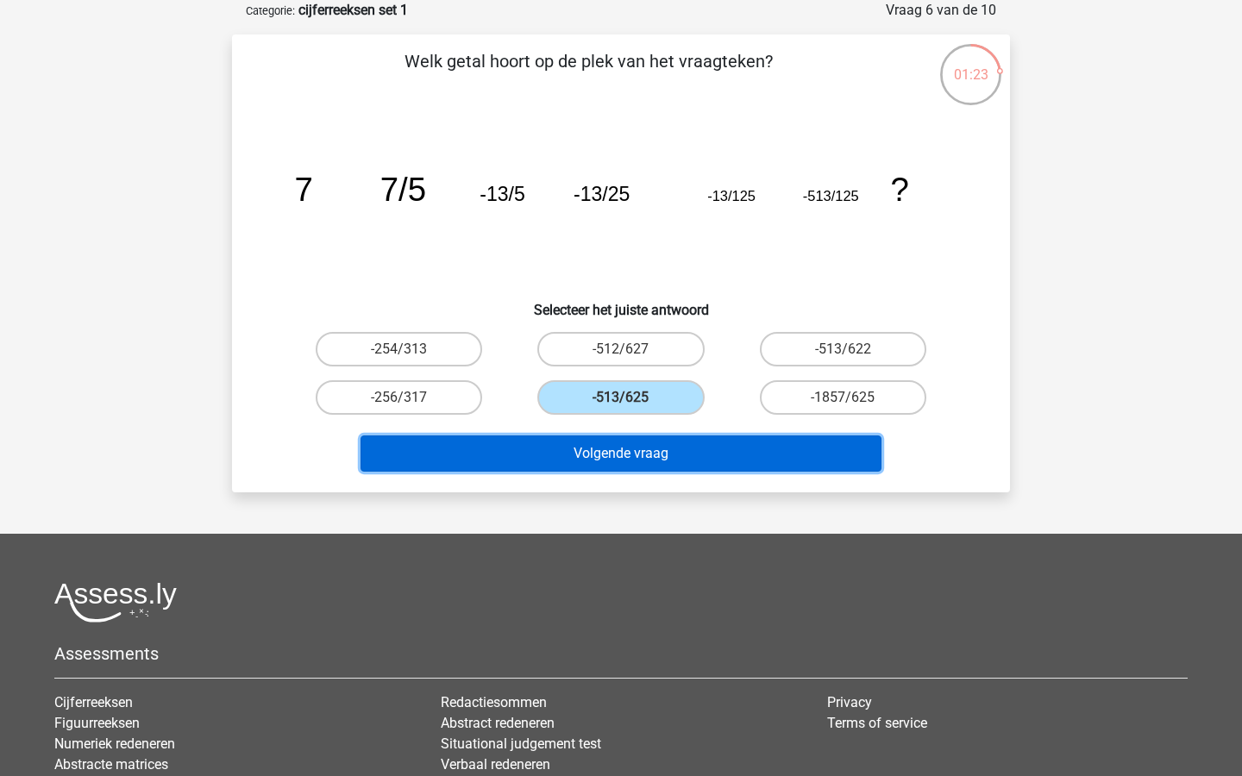
click at [619, 449] on button "Volgende vraag" at bounding box center [622, 454] width 522 height 36
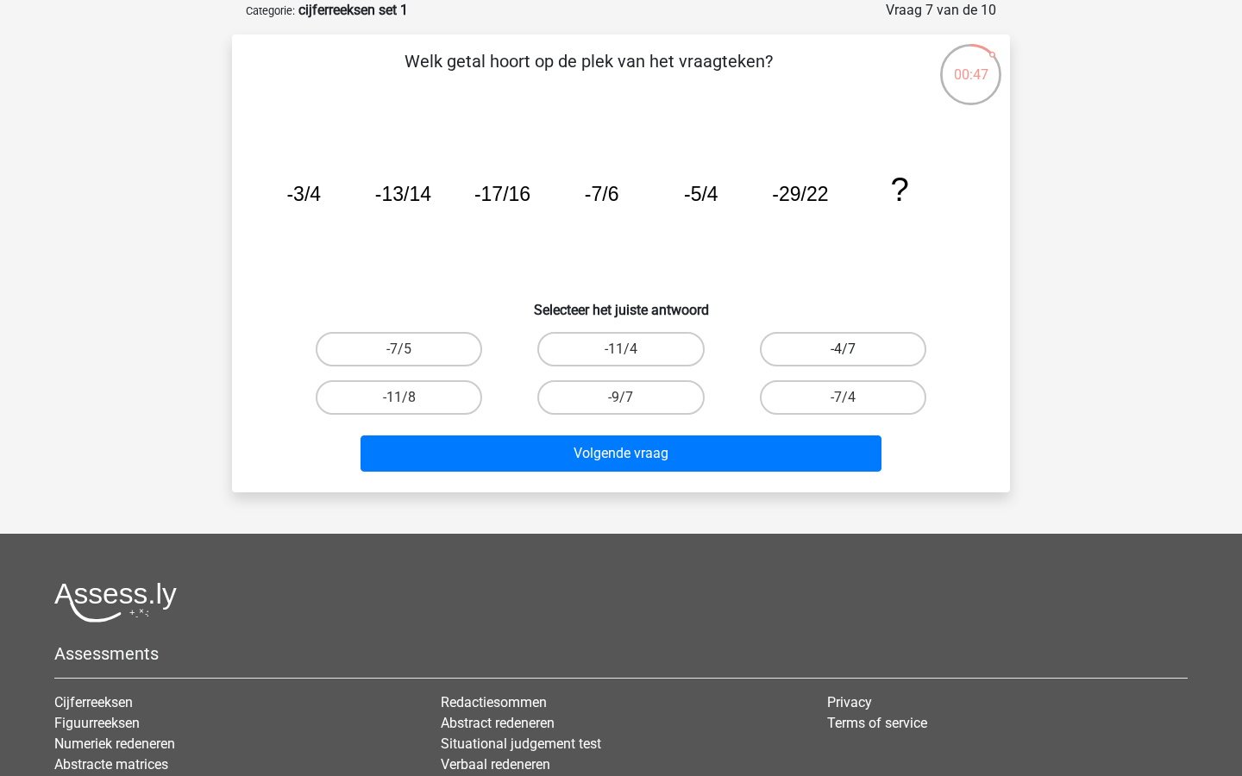
click at [791, 335] on label "-4/7" at bounding box center [843, 349] width 166 height 34
click at [843, 349] on input "-4/7" at bounding box center [848, 354] width 11 height 11
radio input "true"
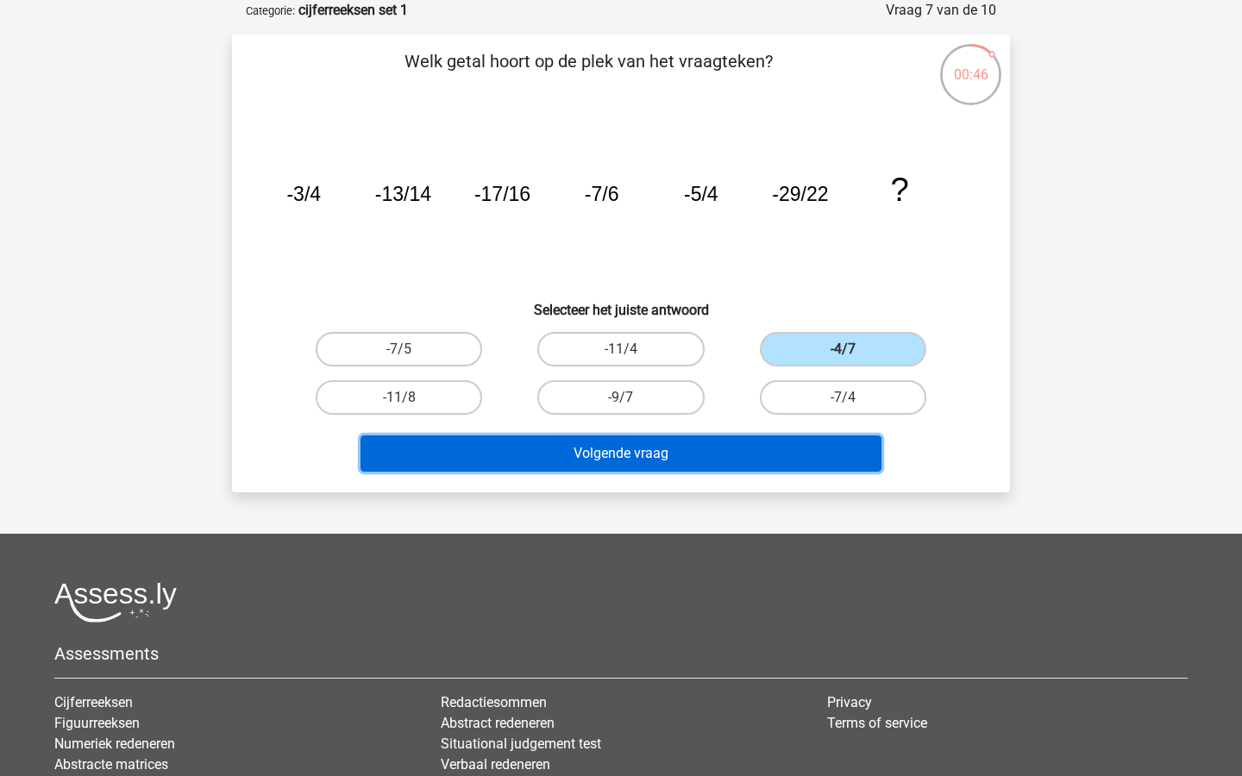
click at [690, 465] on button "Volgende vraag" at bounding box center [622, 454] width 522 height 36
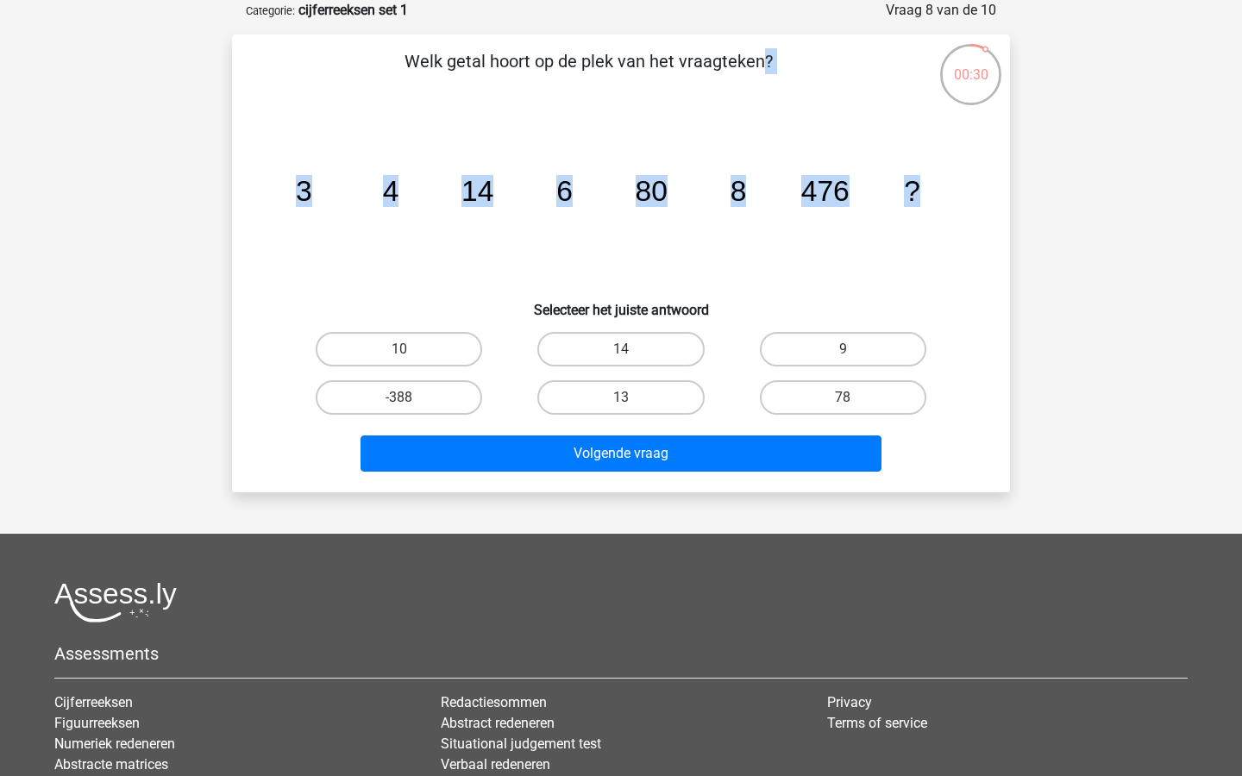
drag, startPoint x: 412, startPoint y: 54, endPoint x: 966, endPoint y: 199, distance: 572.3
click at [966, 199] on div "Welk getal hoort op de plek van het vraagteken? image/svg+xml 3 4 14 6 80 8 476…" at bounding box center [621, 263] width 764 height 430
copy div "Welk getal hoort op de plek van het vraagteken? image/svg+xml 3 4 14 6 80 8 476…"
click at [460, 350] on label "10" at bounding box center [399, 349] width 166 height 34
click at [411, 350] on input "10" at bounding box center [404, 354] width 11 height 11
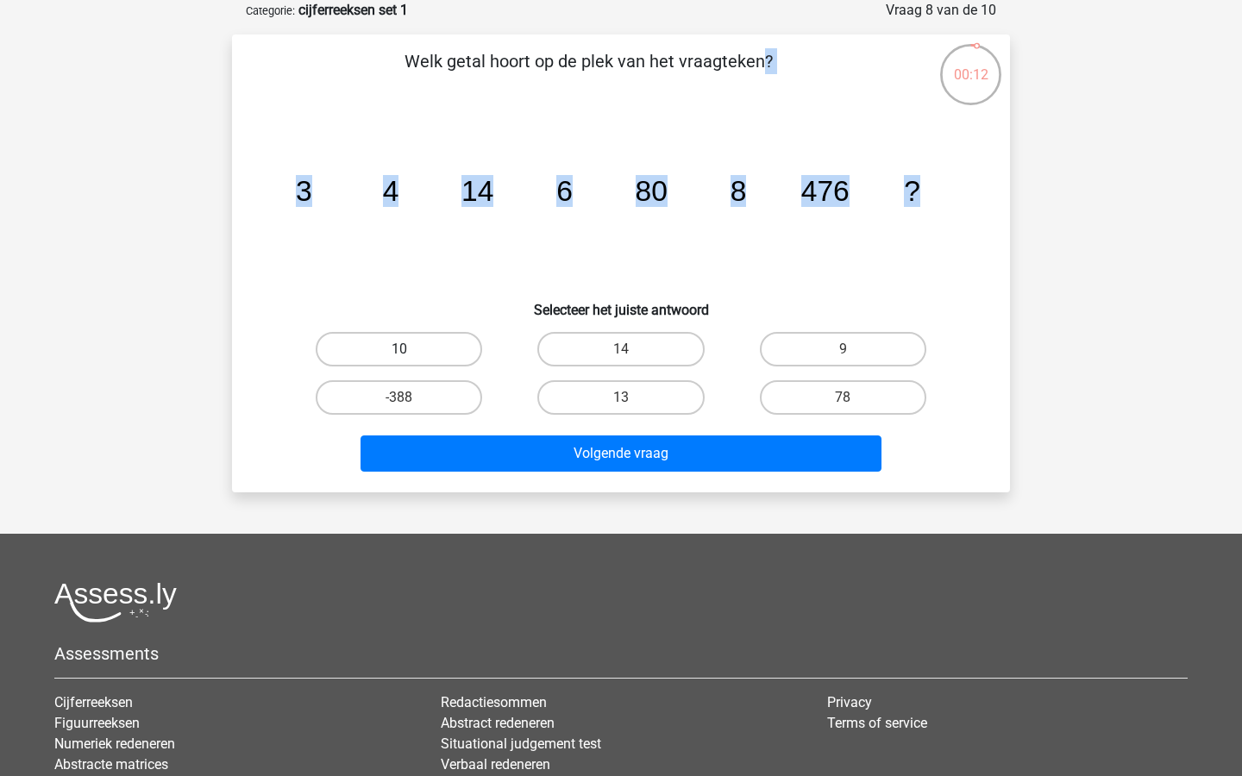
radio input "true"
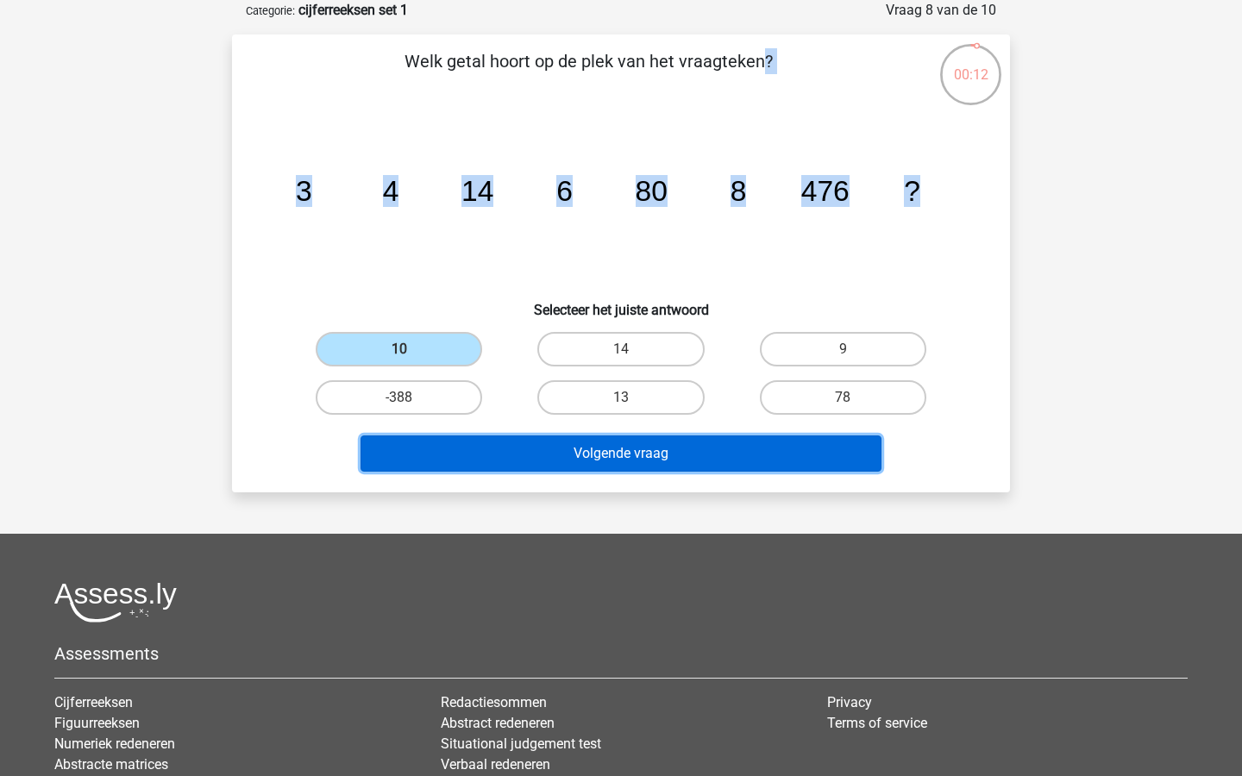
click at [563, 459] on button "Volgende vraag" at bounding box center [622, 454] width 522 height 36
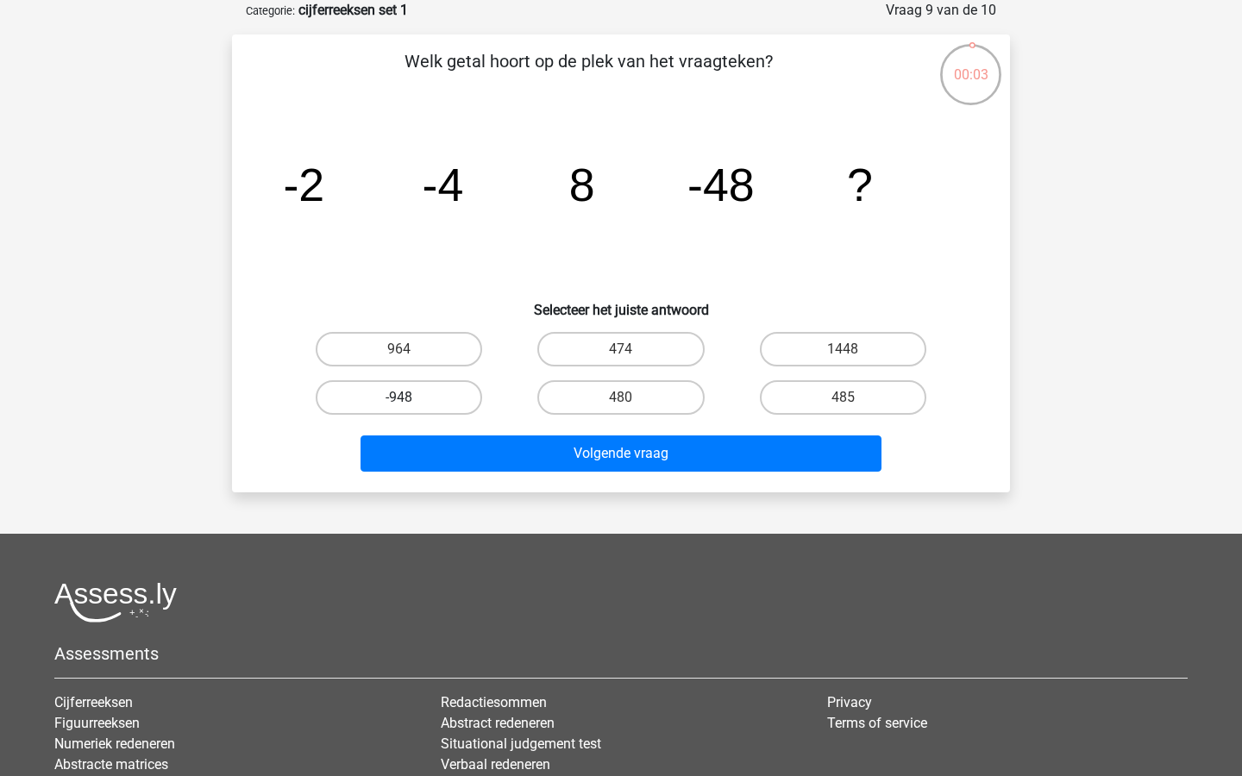
click at [442, 404] on label "-948" at bounding box center [399, 397] width 166 height 34
click at [411, 404] on input "-948" at bounding box center [404, 403] width 11 height 11
radio input "true"
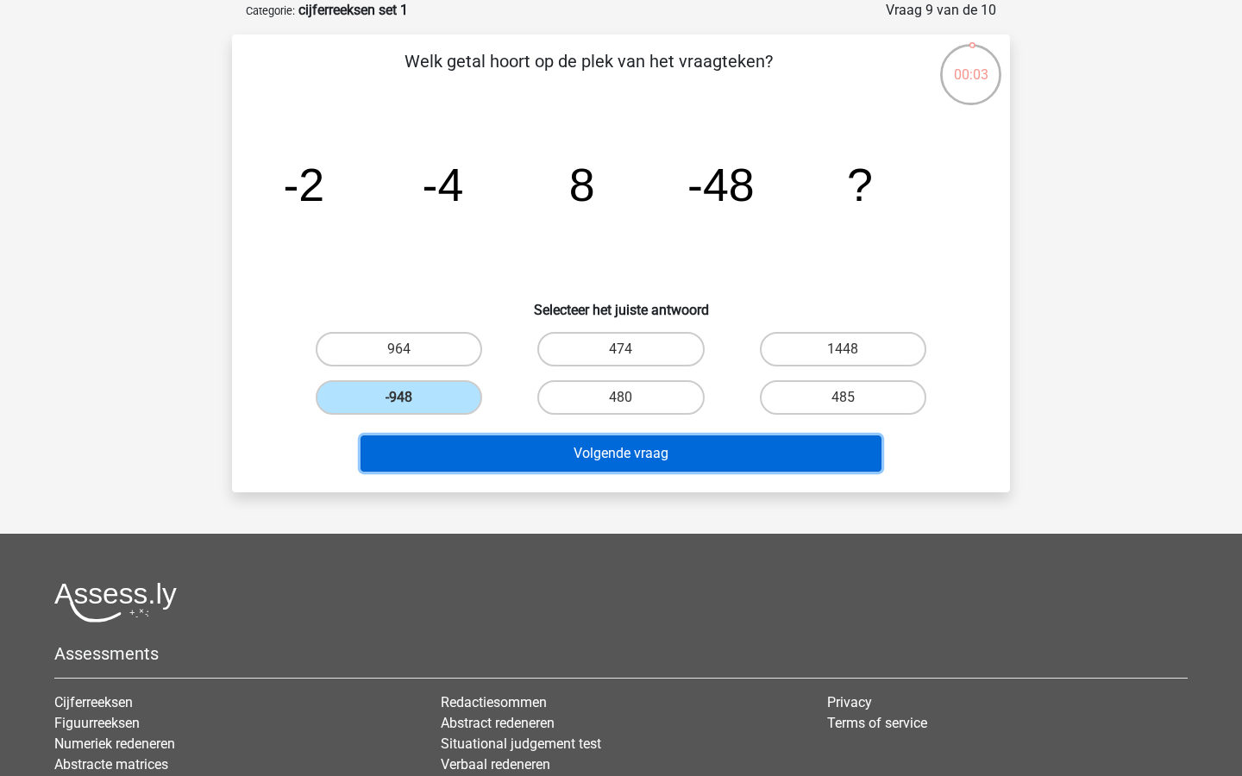
click at [481, 448] on button "Volgende vraag" at bounding box center [622, 454] width 522 height 36
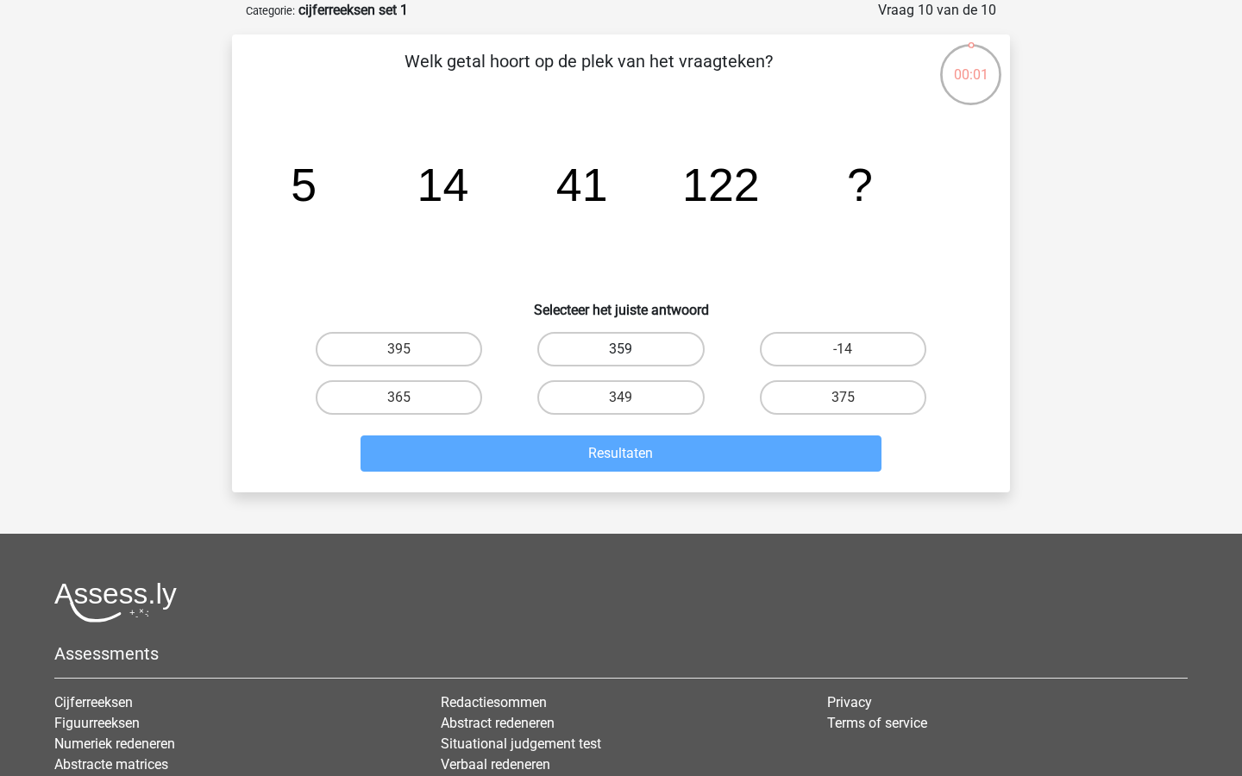
click at [641, 352] on label "359" at bounding box center [620, 349] width 166 height 34
click at [632, 352] on input "359" at bounding box center [626, 354] width 11 height 11
radio input "true"
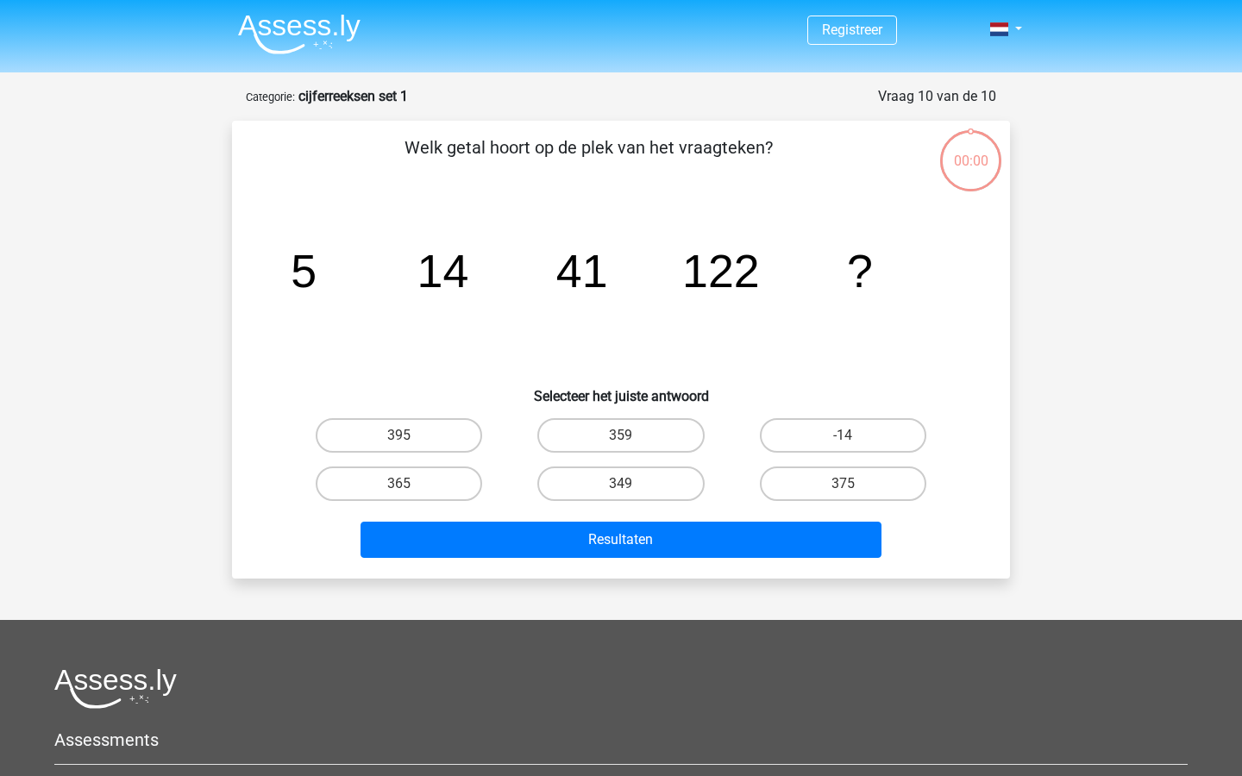
scroll to position [86, 0]
